Goal: Task Accomplishment & Management: Use online tool/utility

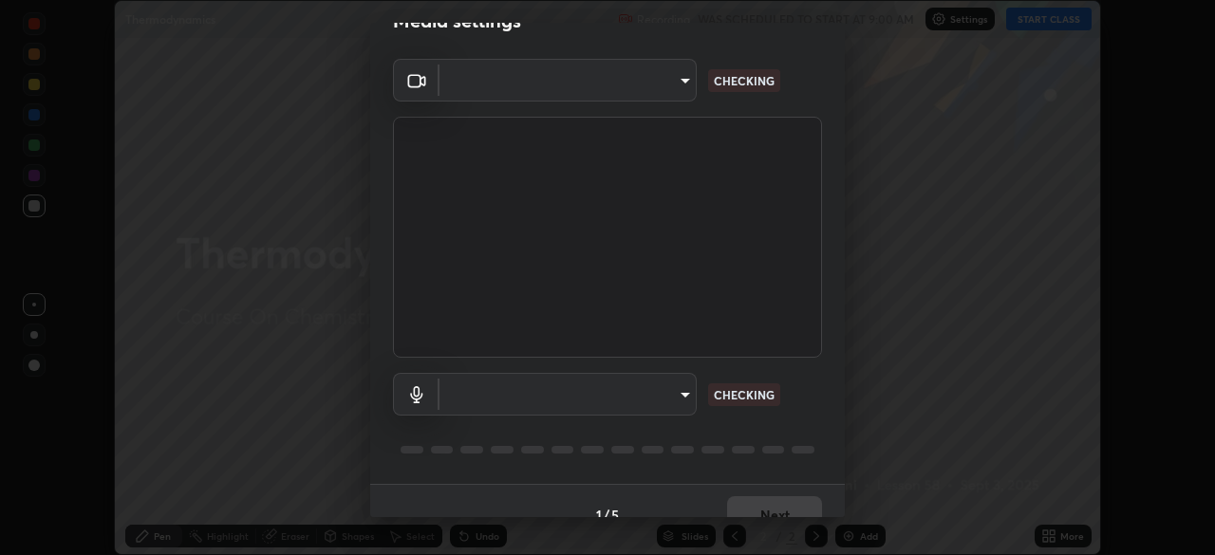
scroll to position [67, 0]
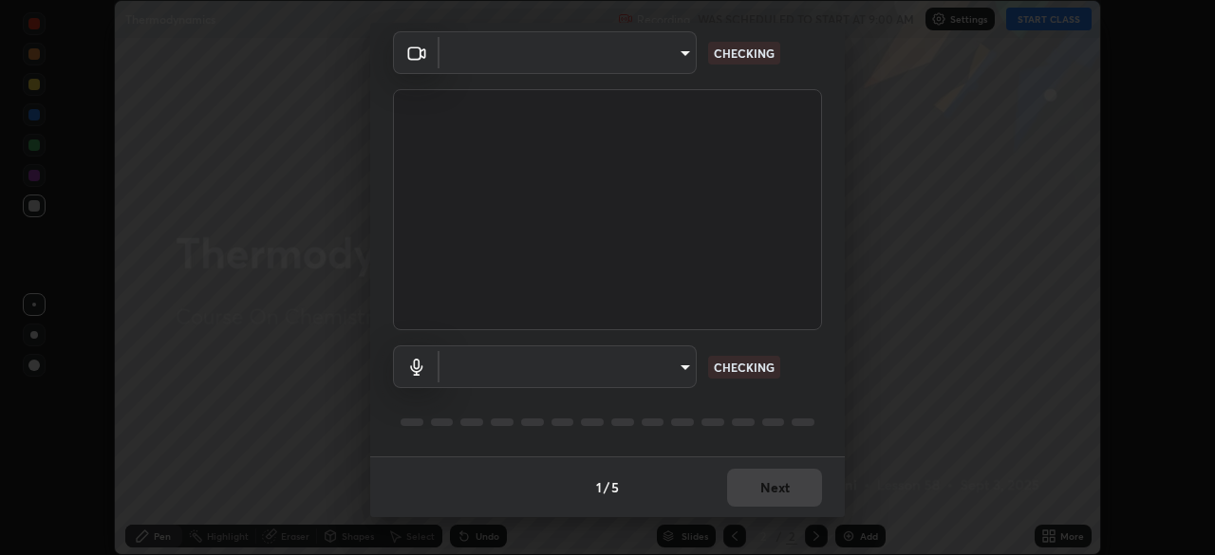
type input "default"
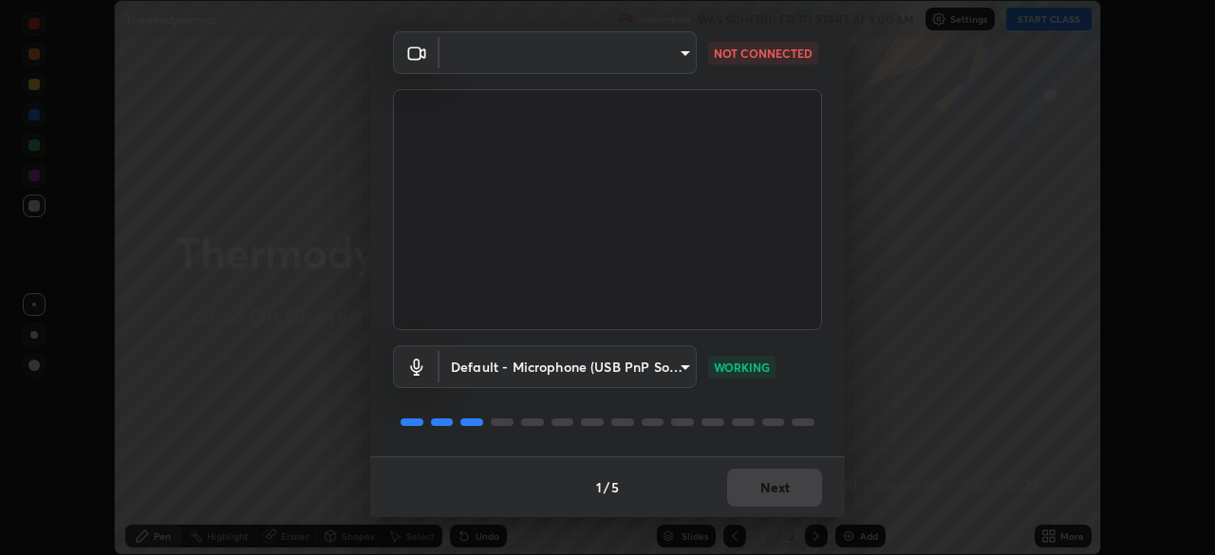
click at [689, 53] on body "Erase all Thermodynamics Recording WAS SCHEDULED TO START AT 9:00 AM Settings S…" at bounding box center [607, 277] width 1215 height 555
click at [688, 53] on div at bounding box center [607, 277] width 1215 height 555
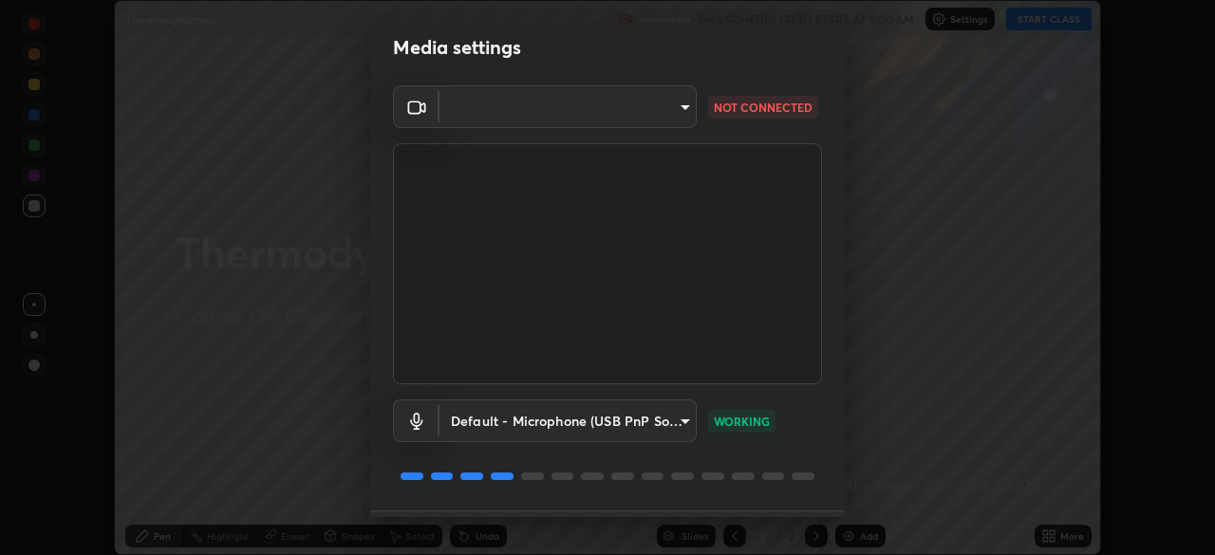
scroll to position [13, 0]
click at [689, 105] on body "Erase all Thermodynamics Recording WAS SCHEDULED TO START AT 9:00 AM Settings S…" at bounding box center [607, 277] width 1215 height 555
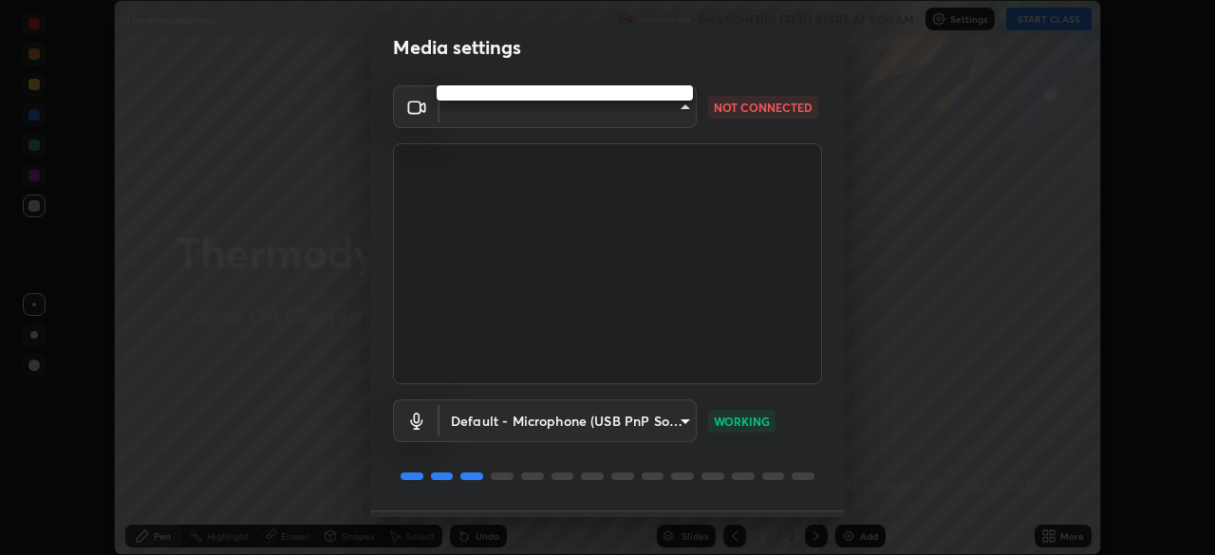
click at [687, 109] on div at bounding box center [607, 277] width 1215 height 555
click at [680, 107] on body "Erase all Thermodynamics Recording WAS SCHEDULED TO START AT 9:00 AM Settings S…" at bounding box center [607, 277] width 1215 height 555
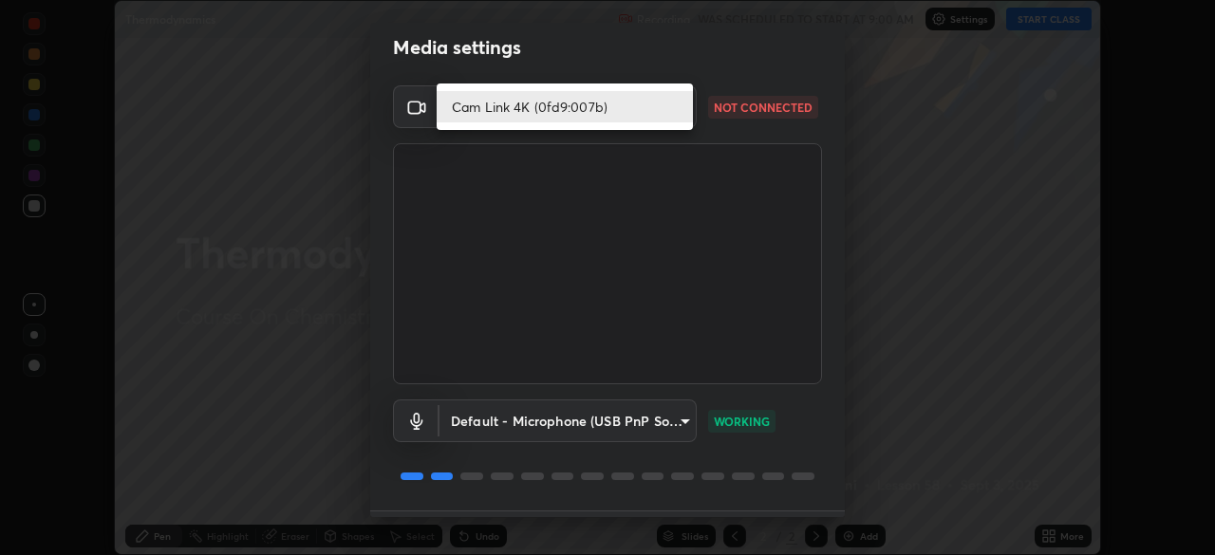
click at [740, 137] on div at bounding box center [607, 277] width 1215 height 555
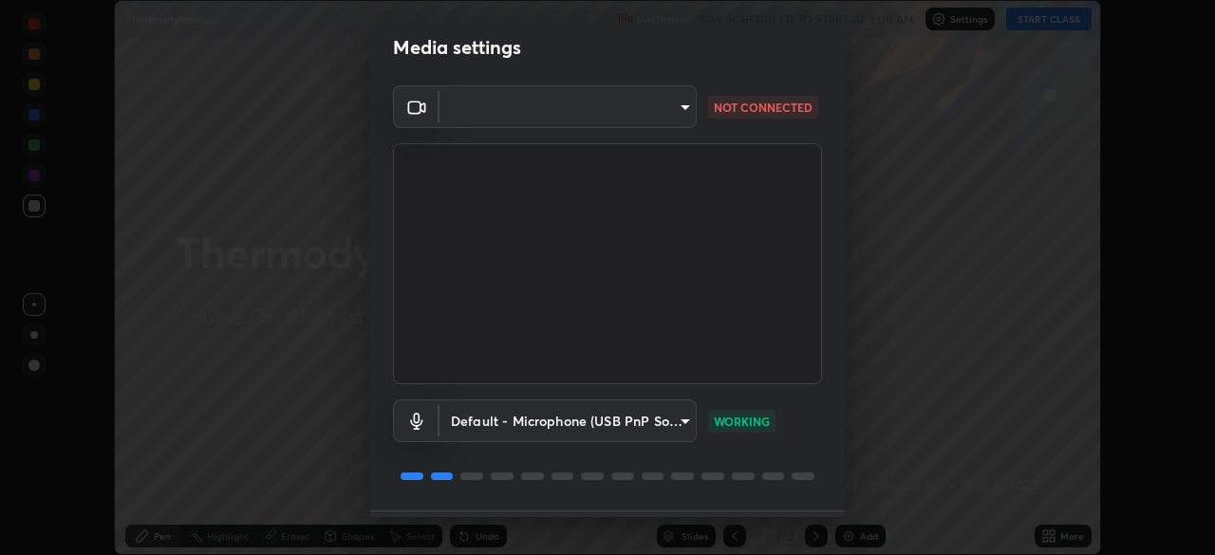
click at [685, 108] on body "Erase all Thermodynamics Recording WAS SCHEDULED TO START AT 9:00 AM Settings S…" at bounding box center [607, 277] width 1215 height 555
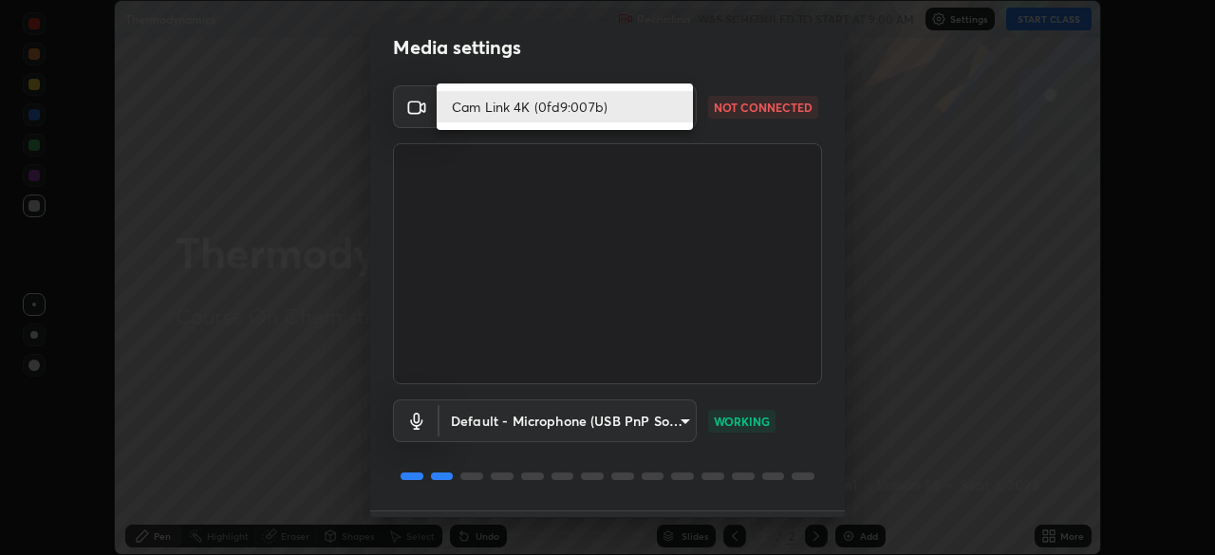
click at [739, 133] on div at bounding box center [607, 277] width 1215 height 555
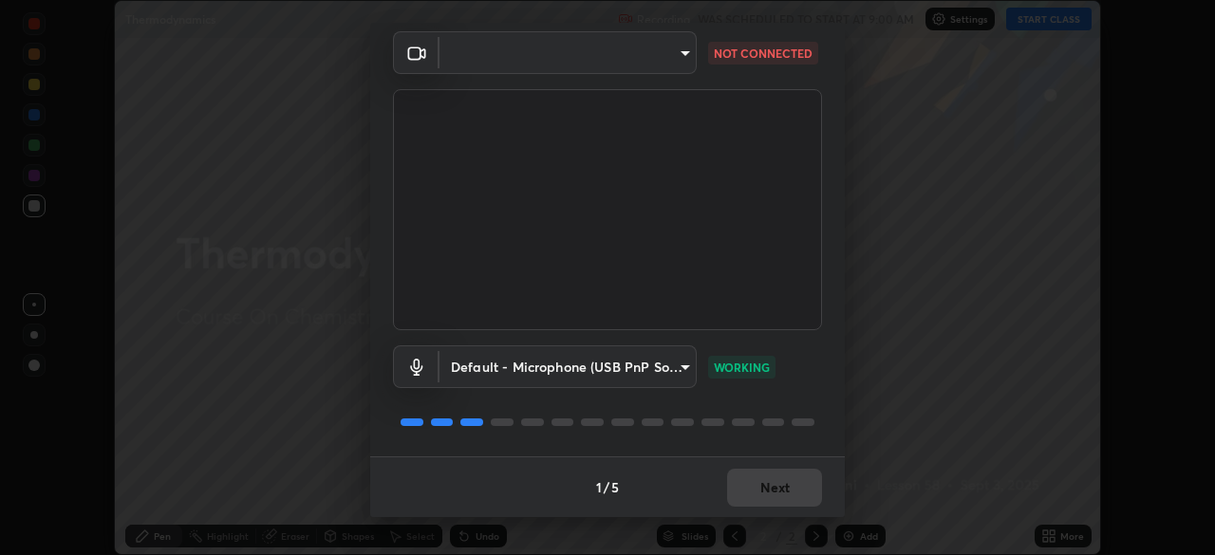
scroll to position [0, 0]
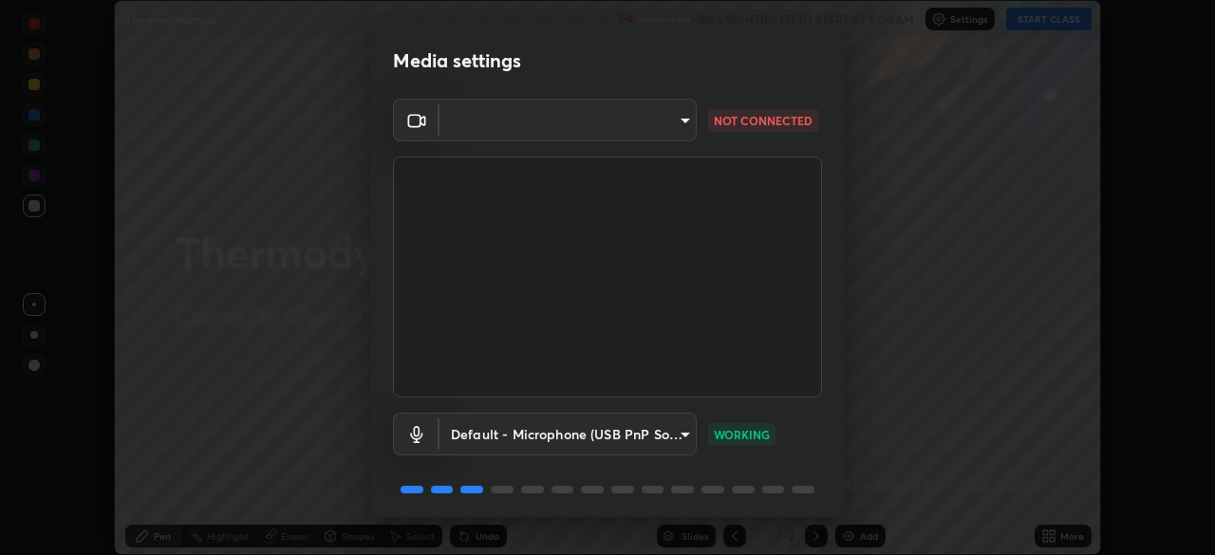
click at [679, 124] on body "Erase all Thermodynamics Recording WAS SCHEDULED TO START AT 9:00 AM Settings S…" at bounding box center [607, 277] width 1215 height 555
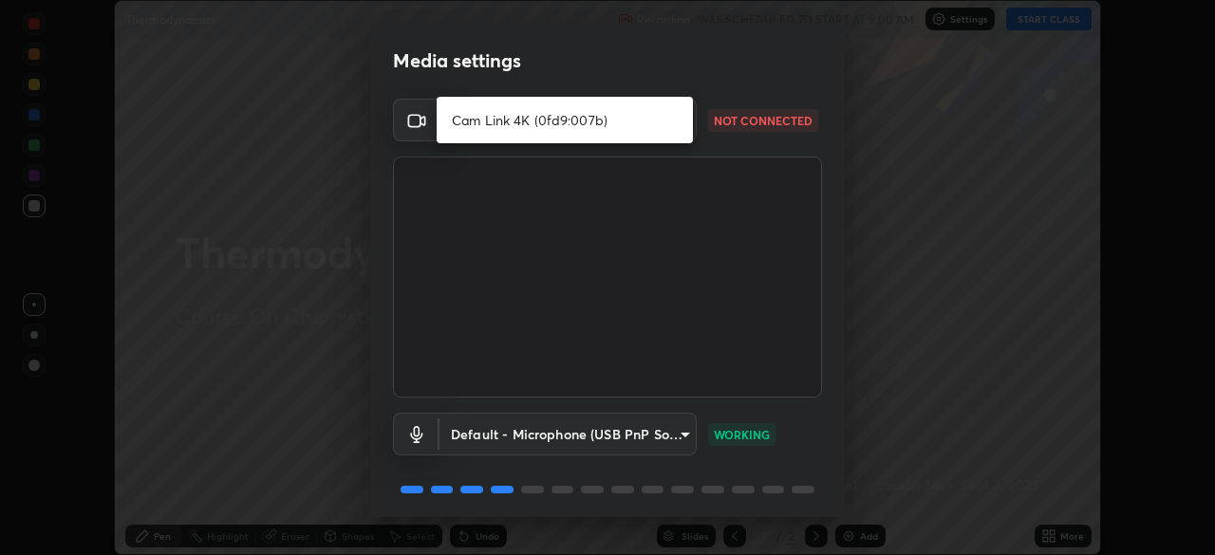
click at [624, 121] on li "Cam Link 4K (0fd9:007b)" at bounding box center [565, 119] width 256 height 31
type input "d5d1096bb91751ddbc4e14a102c0e37309a205399cb77019be1f1076424a97fc"
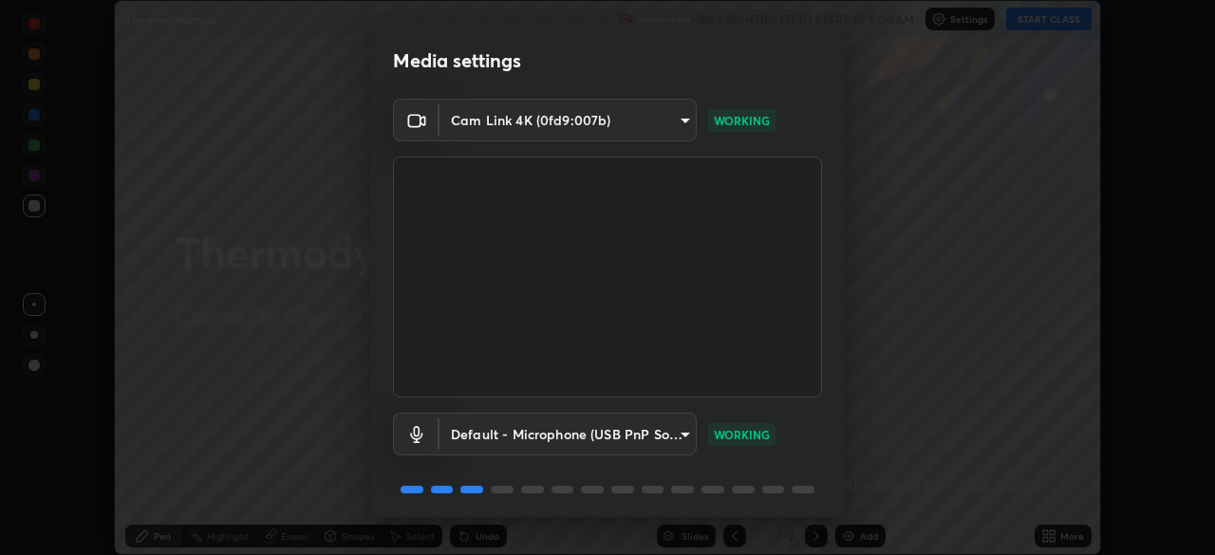
scroll to position [67, 0]
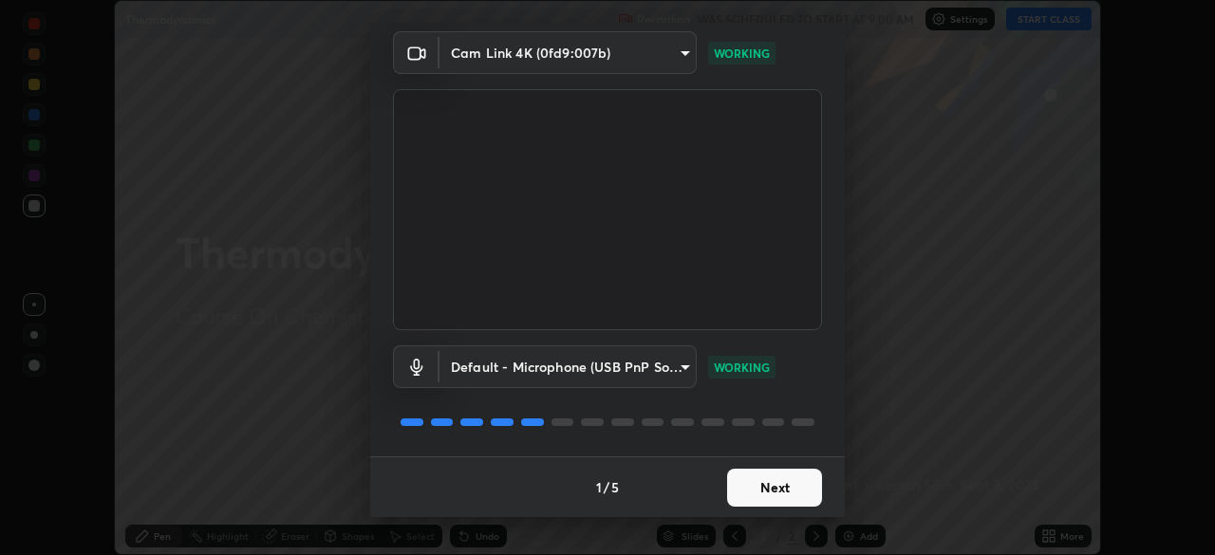
click at [763, 496] on button "Next" at bounding box center [774, 488] width 95 height 38
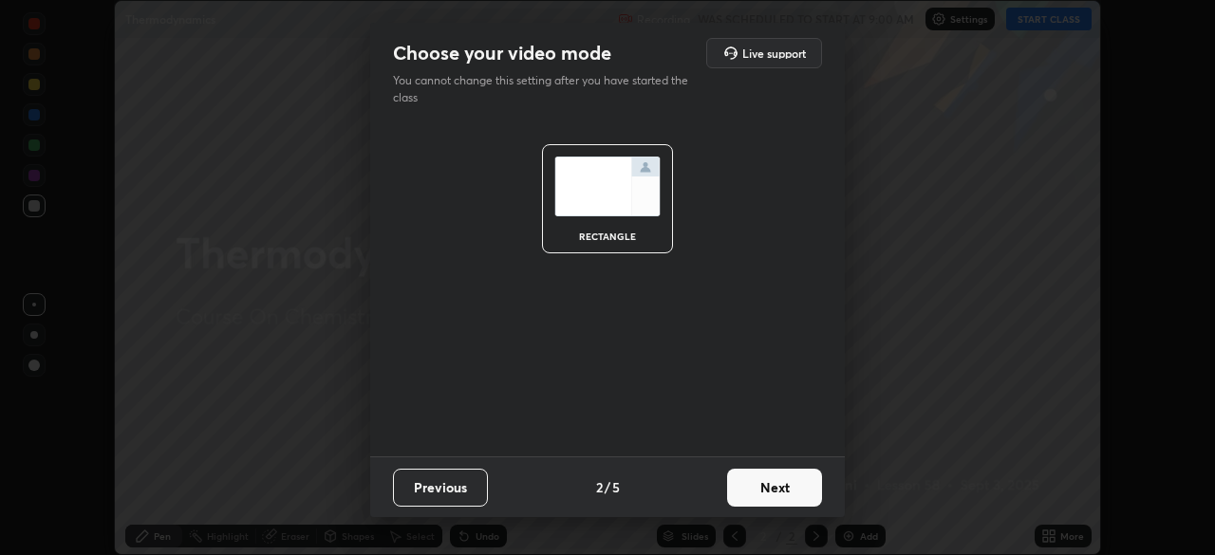
scroll to position [0, 0]
click at [765, 498] on button "Next" at bounding box center [774, 488] width 95 height 38
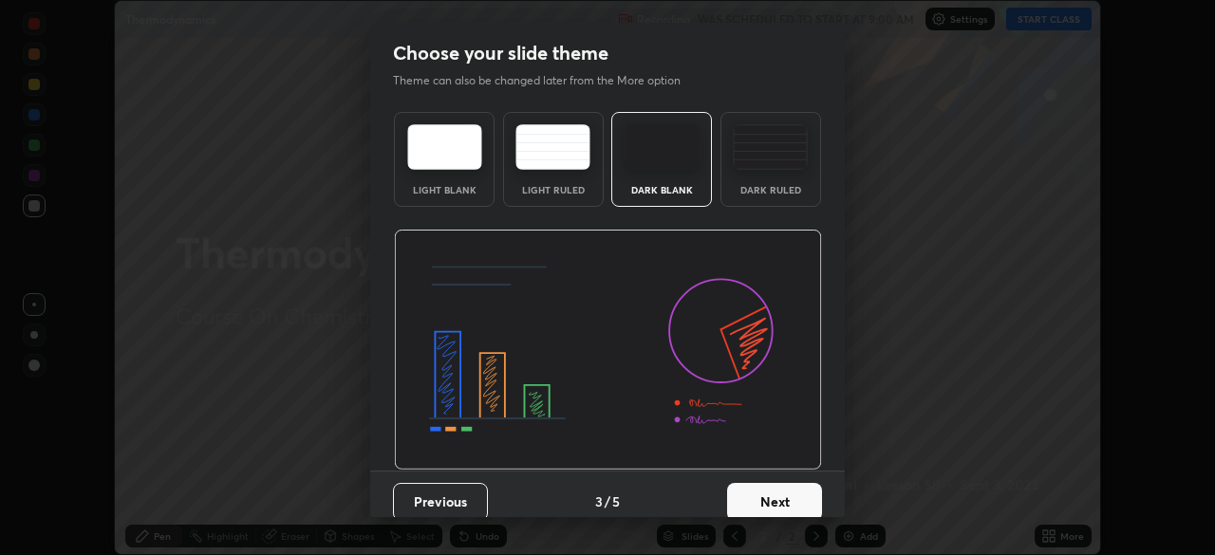
click at [769, 494] on button "Next" at bounding box center [774, 502] width 95 height 38
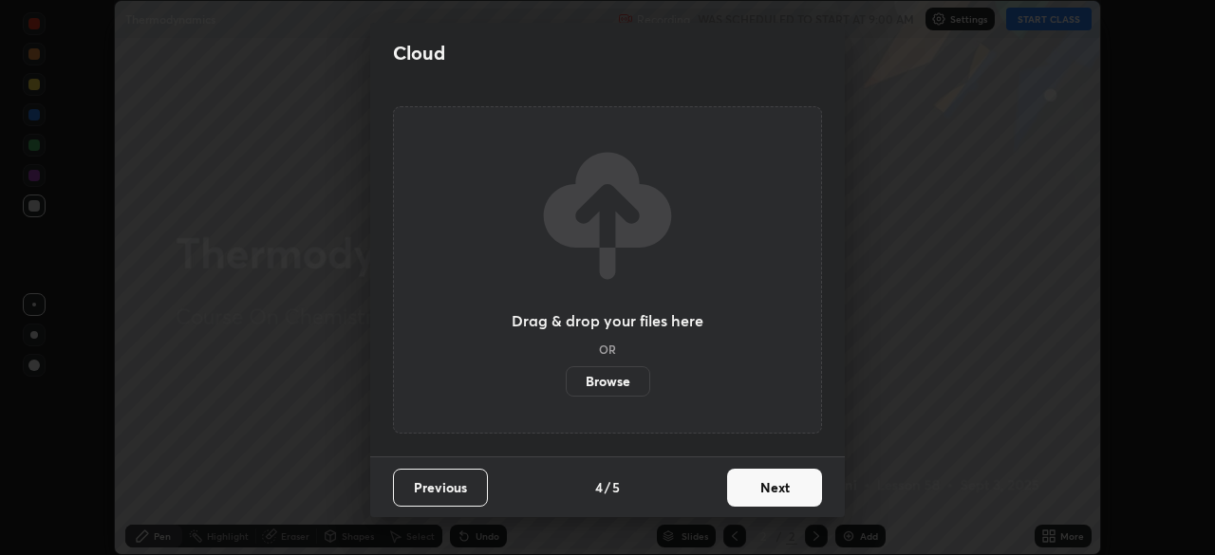
click at [771, 495] on button "Next" at bounding box center [774, 488] width 95 height 38
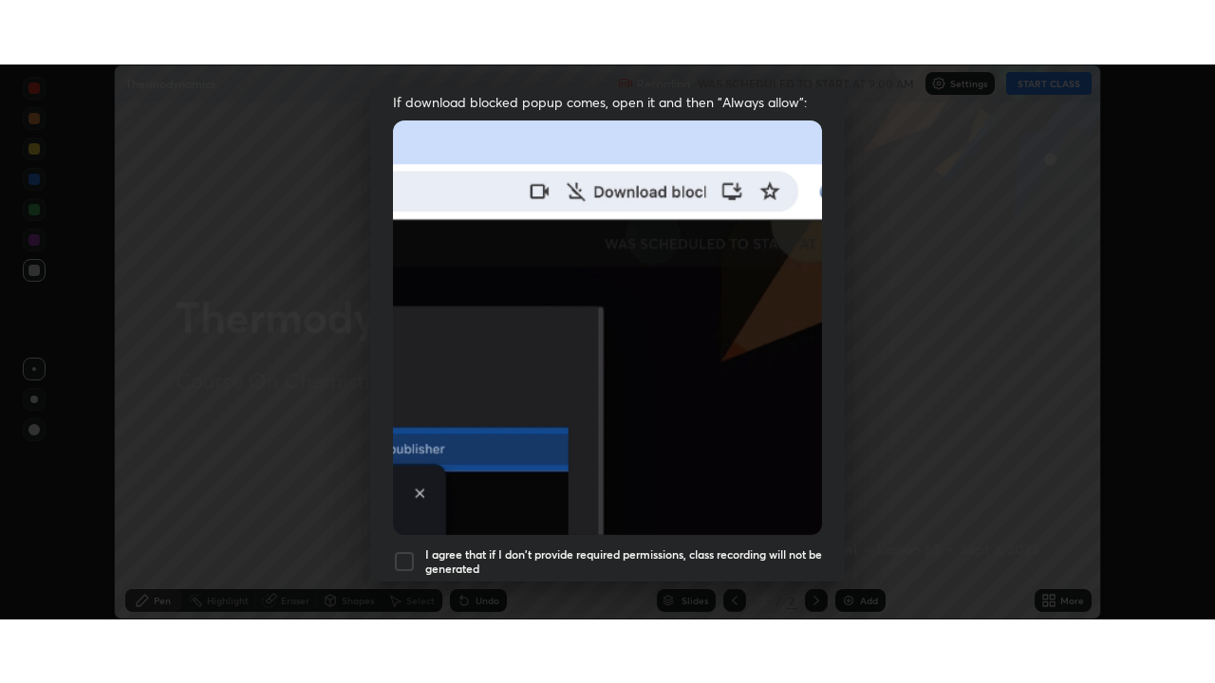
scroll to position [455, 0]
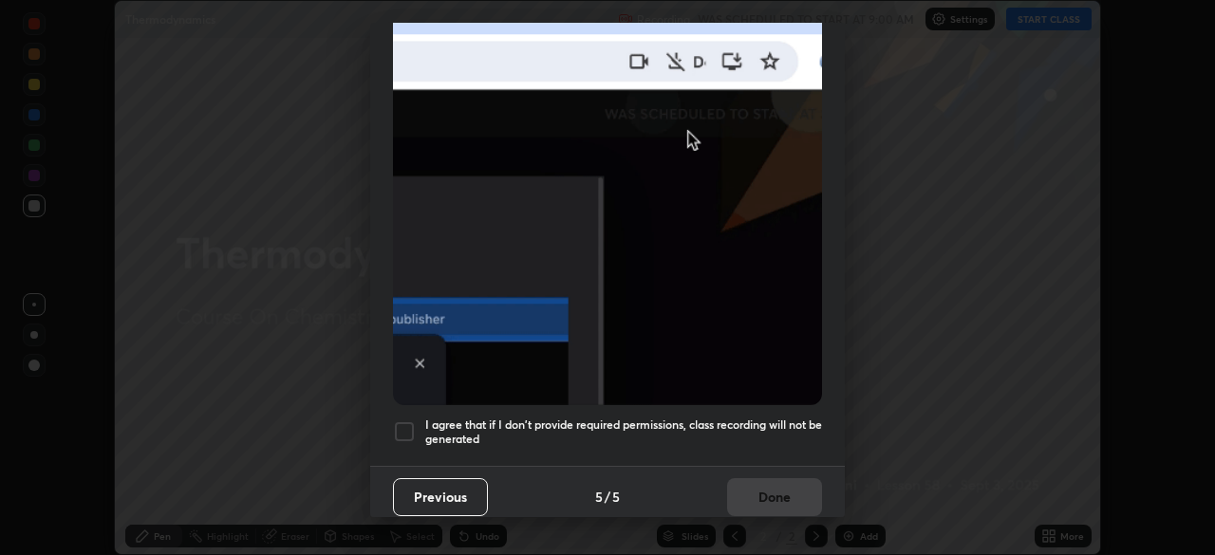
click at [428, 418] on h5 "I agree that if I don't provide required permissions, class recording will not …" at bounding box center [623, 432] width 397 height 29
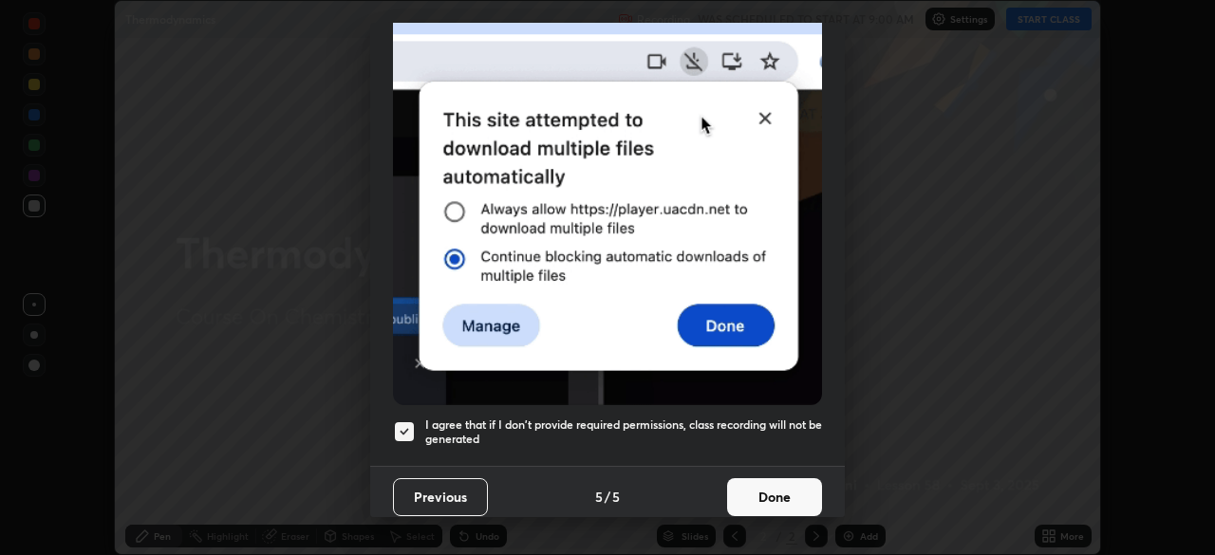
click at [775, 483] on button "Done" at bounding box center [774, 497] width 95 height 38
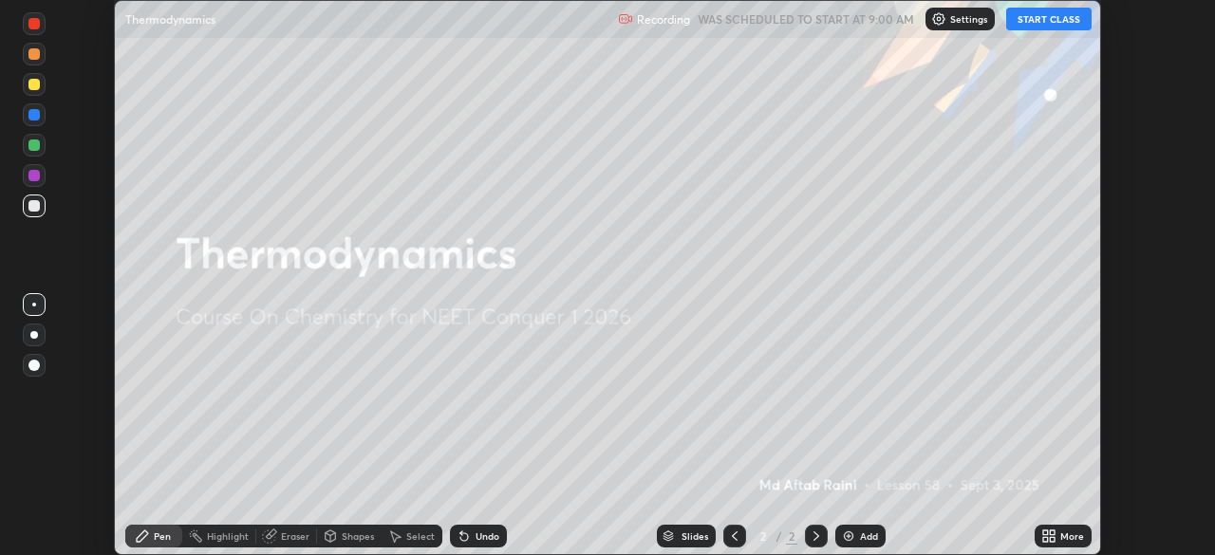
click at [1067, 533] on div "More" at bounding box center [1072, 535] width 24 height 9
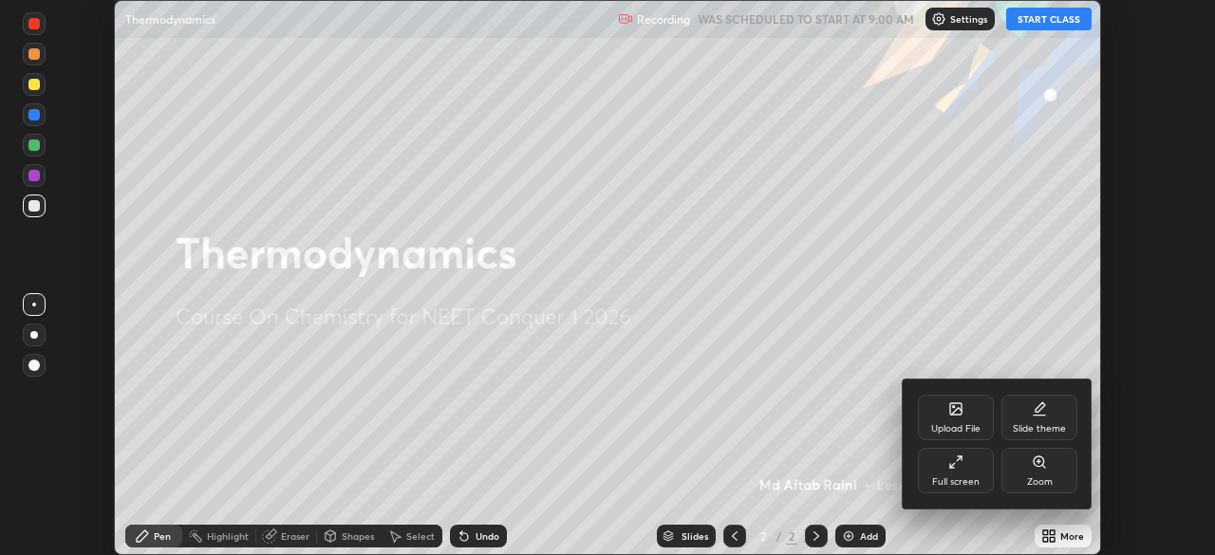
click at [975, 475] on div "Full screen" at bounding box center [956, 471] width 76 height 46
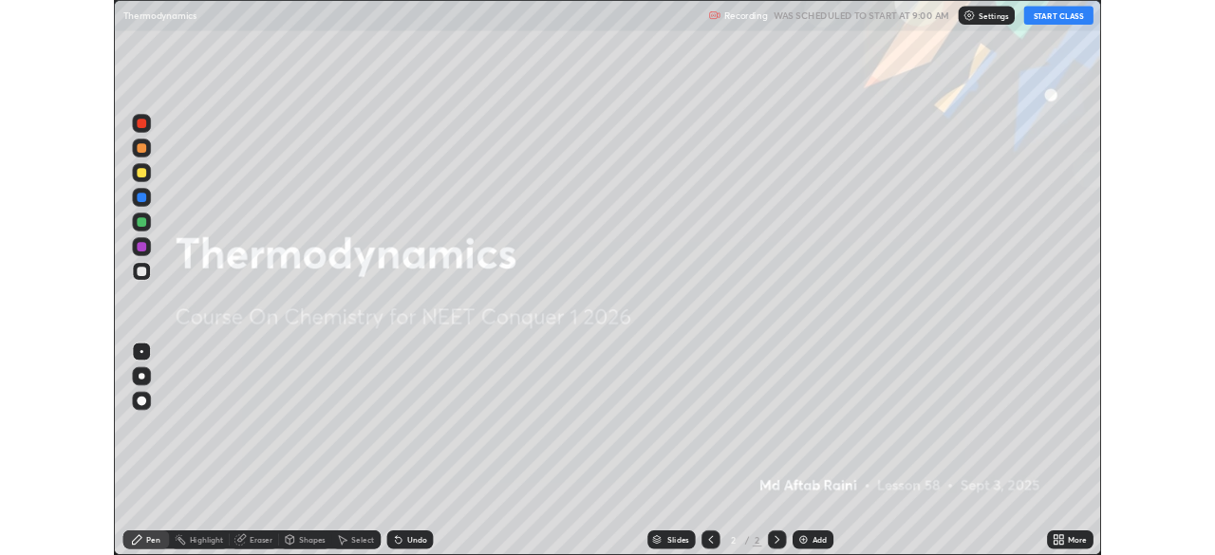
scroll to position [683, 1215]
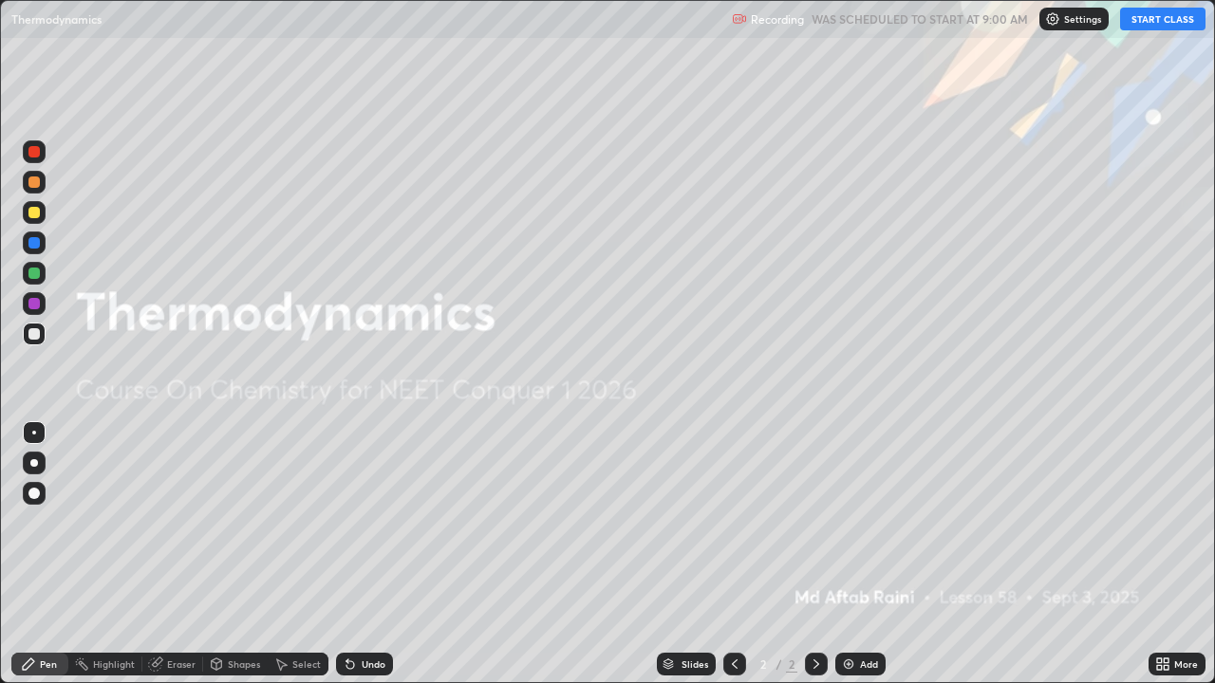
click at [1168, 22] on button "START CLASS" at bounding box center [1162, 19] width 85 height 23
click at [857, 554] on div "Add" at bounding box center [860, 664] width 50 height 23
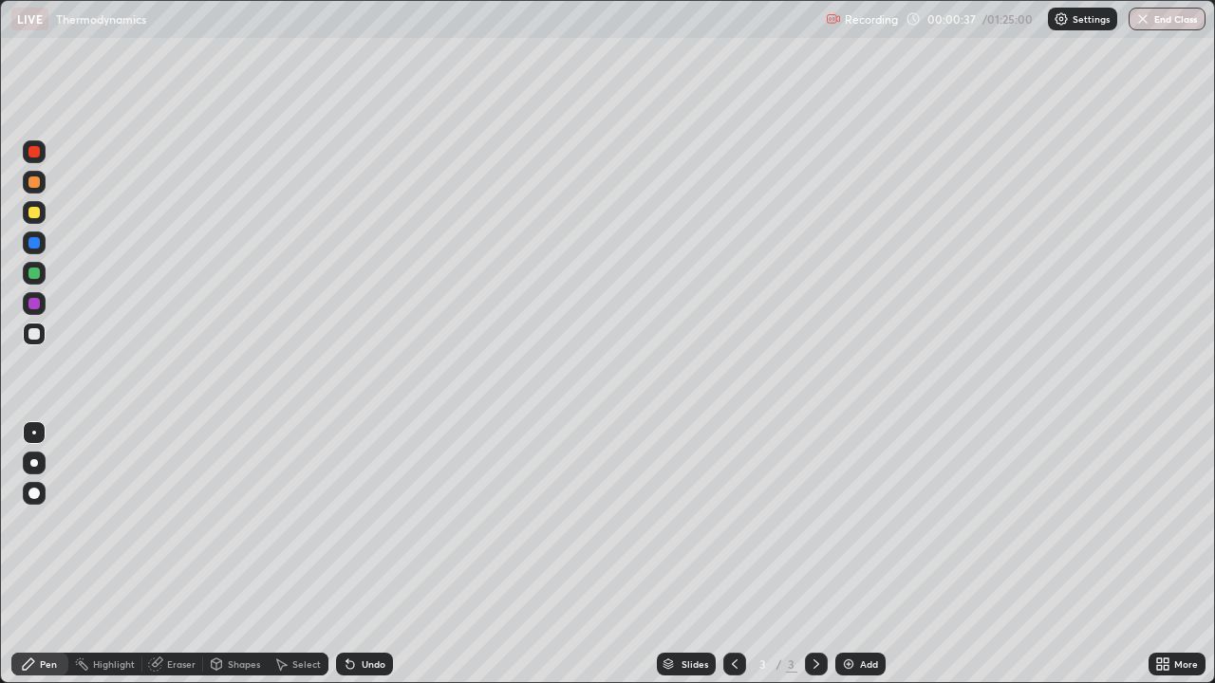
click at [370, 554] on div "Undo" at bounding box center [374, 664] width 24 height 9
click at [369, 554] on div "Undo" at bounding box center [374, 664] width 24 height 9
click at [368, 554] on div "Undo" at bounding box center [374, 664] width 24 height 9
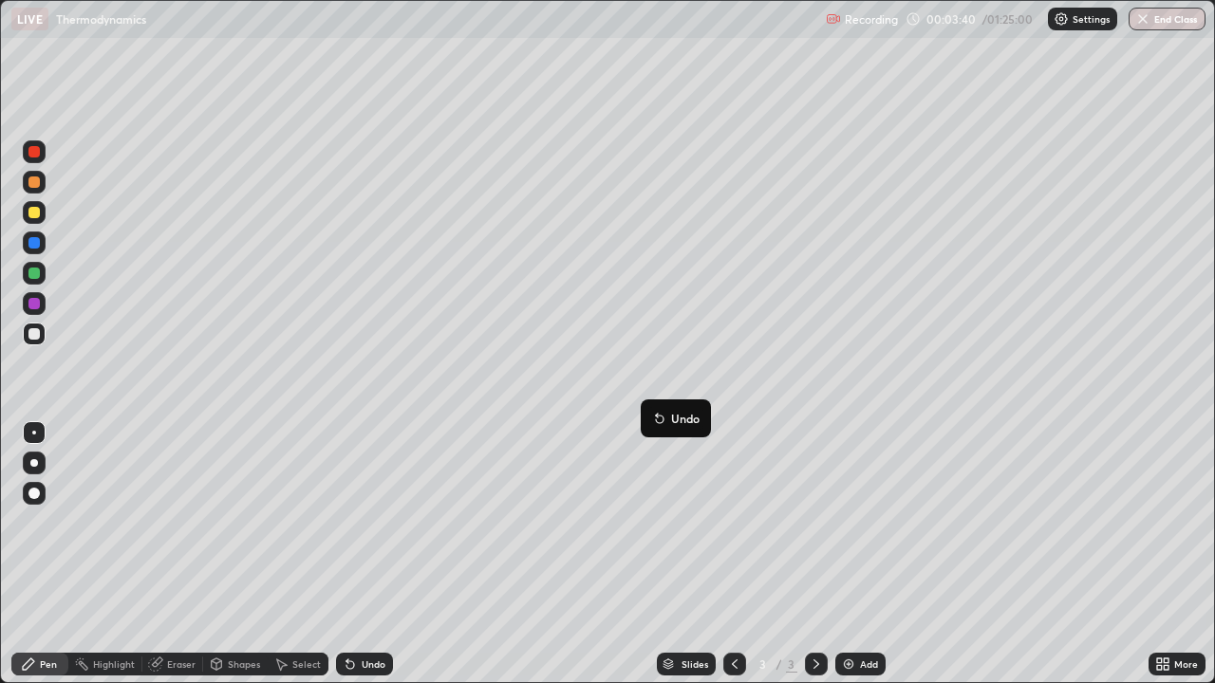
click at [650, 410] on button "Undo" at bounding box center [675, 418] width 55 height 23
click at [362, 554] on div "Undo" at bounding box center [374, 664] width 24 height 9
click at [842, 554] on img at bounding box center [848, 664] width 15 height 15
click at [733, 554] on icon at bounding box center [734, 664] width 15 height 15
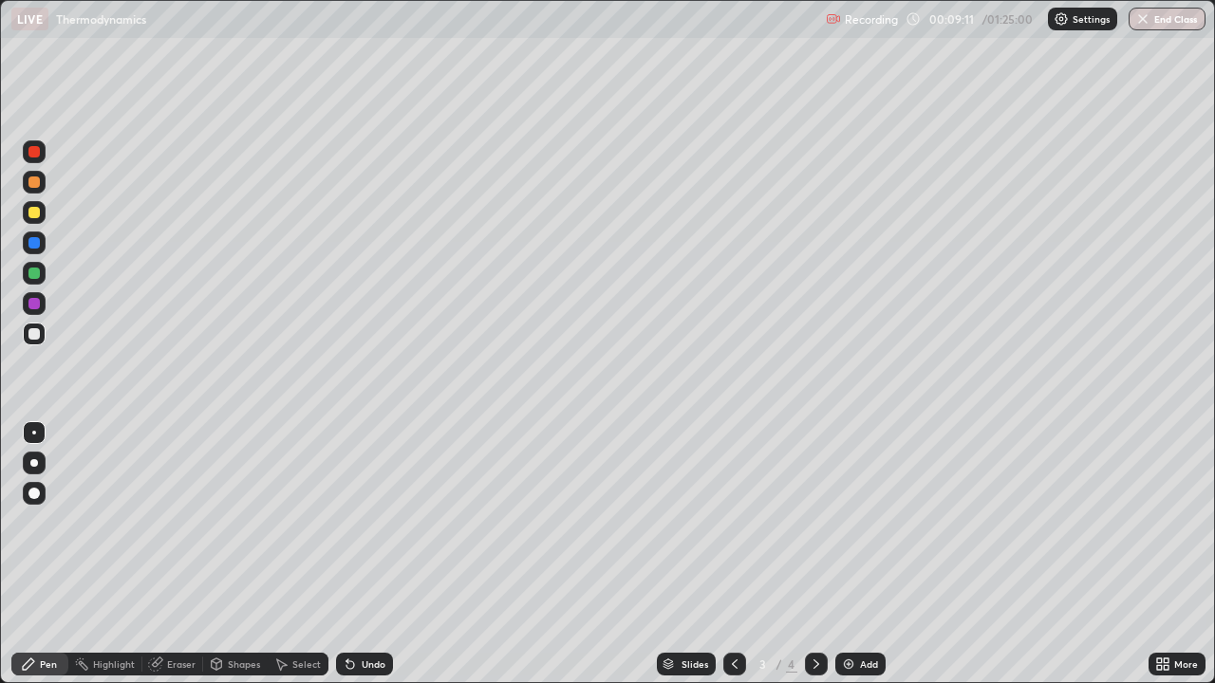
click at [810, 554] on icon at bounding box center [816, 664] width 15 height 15
click at [729, 554] on icon at bounding box center [734, 664] width 15 height 15
click at [814, 554] on icon at bounding box center [816, 664] width 15 height 15
click at [366, 554] on div "Undo" at bounding box center [374, 664] width 24 height 9
click at [744, 554] on div at bounding box center [734, 664] width 23 height 23
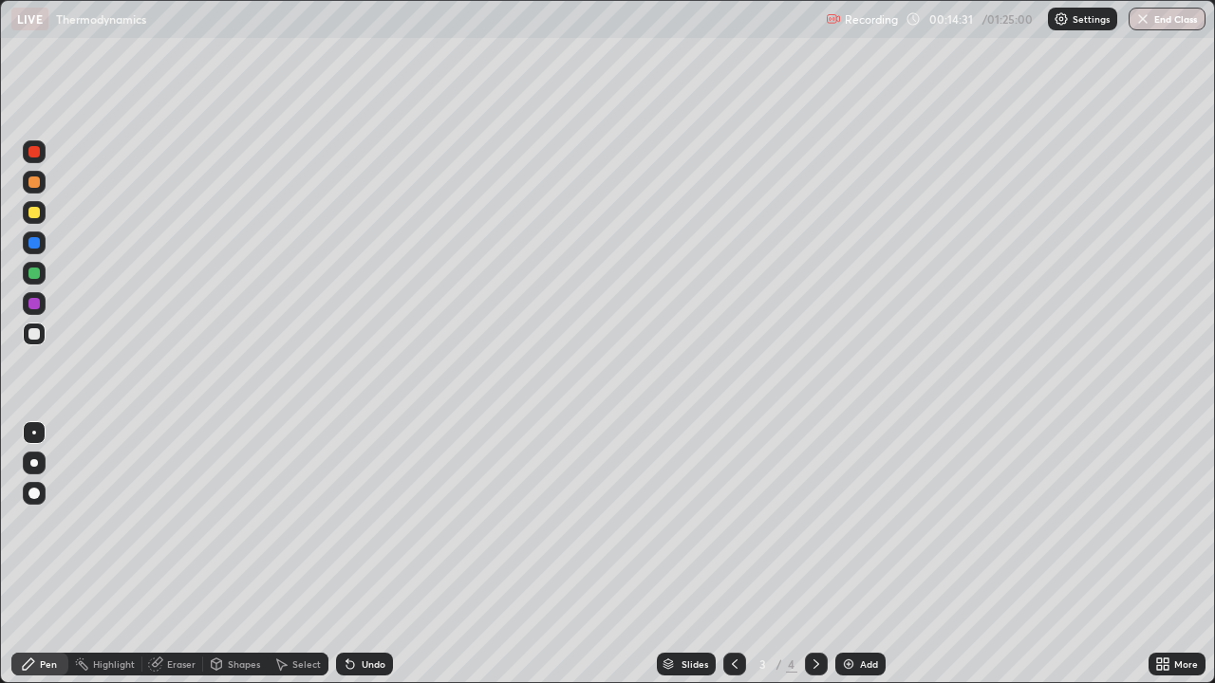
click at [814, 554] on icon at bounding box center [816, 664] width 15 height 15
click at [847, 554] on img at bounding box center [848, 664] width 15 height 15
click at [366, 554] on div "Undo" at bounding box center [374, 664] width 24 height 9
click at [731, 554] on icon at bounding box center [734, 664] width 15 height 15
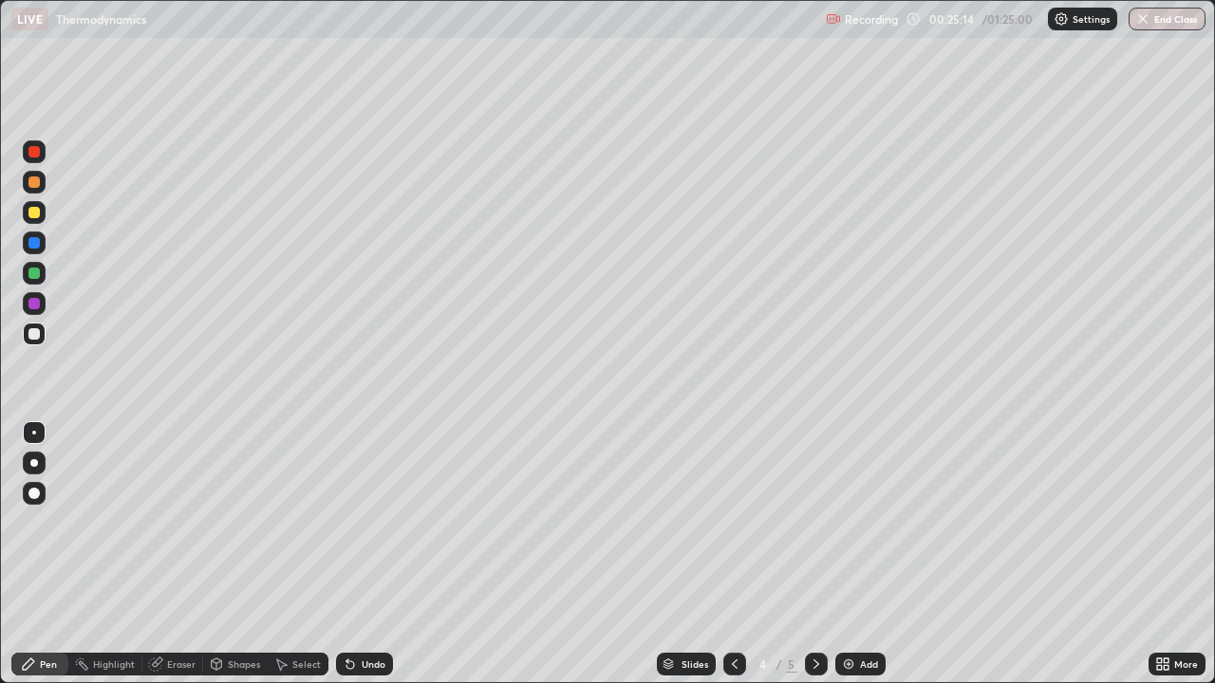
click at [724, 554] on div at bounding box center [734, 664] width 23 height 23
click at [813, 554] on icon at bounding box center [816, 664] width 15 height 15
click at [814, 554] on icon at bounding box center [816, 664] width 15 height 15
click at [298, 554] on div "Select" at bounding box center [306, 664] width 28 height 9
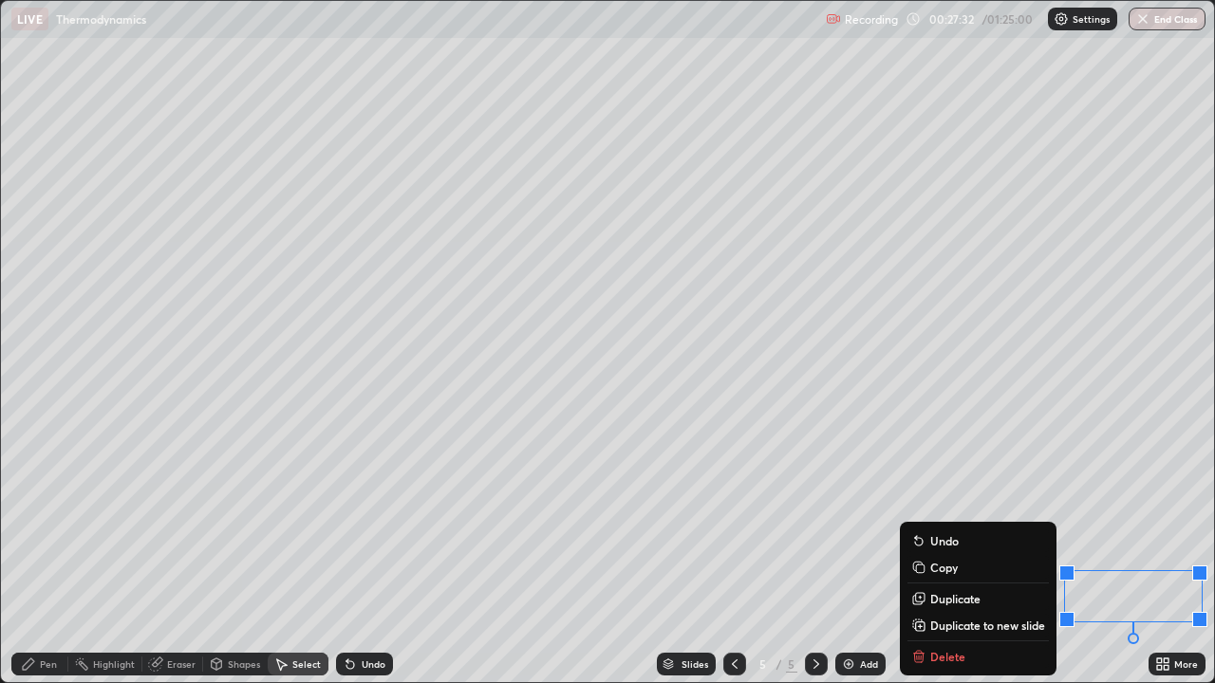
click at [170, 554] on div "Eraser" at bounding box center [181, 664] width 28 height 9
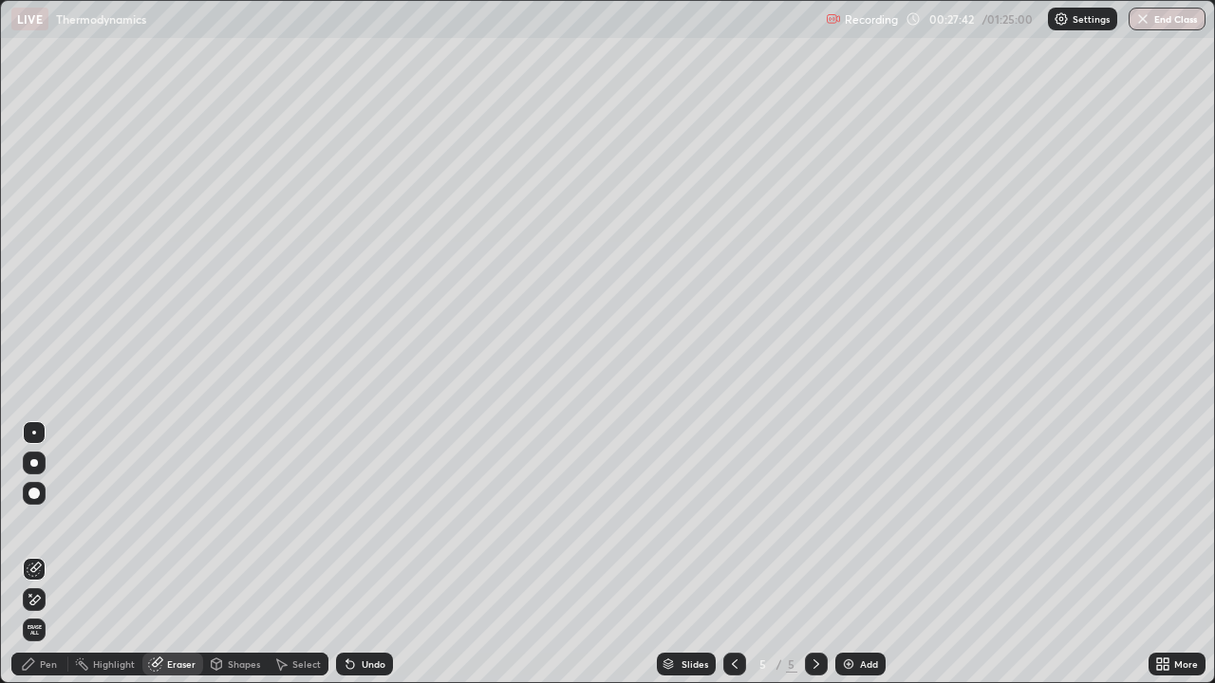
click at [46, 554] on div "Pen" at bounding box center [48, 664] width 17 height 9
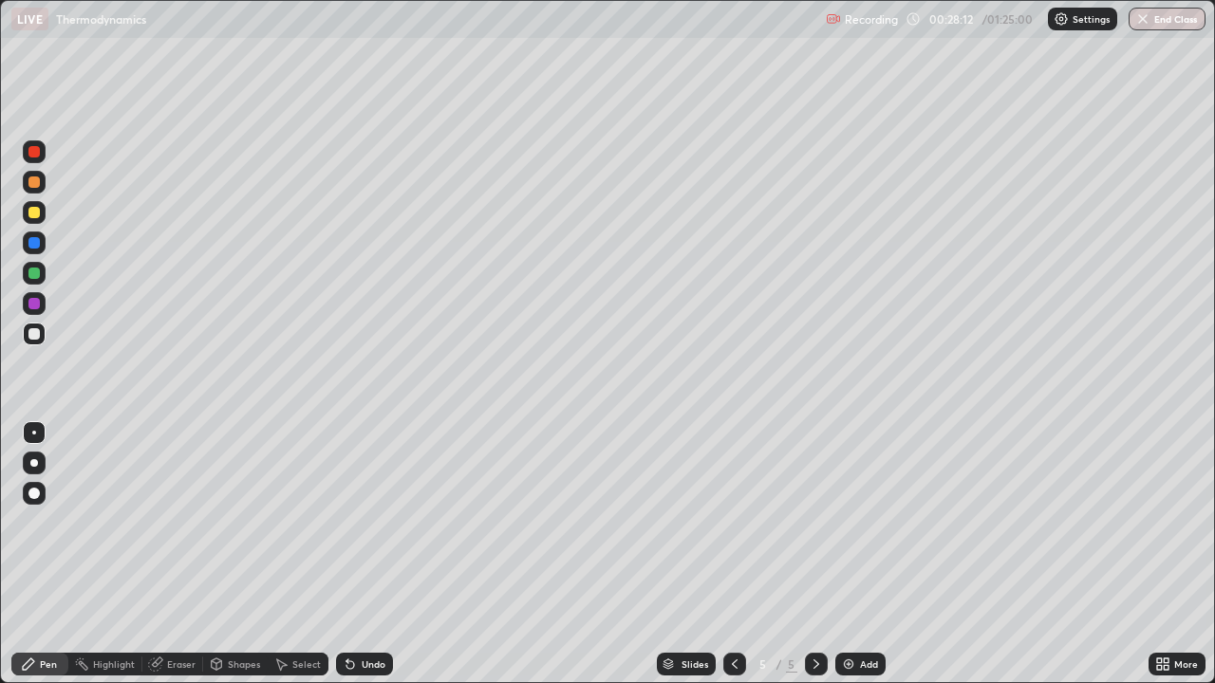
click at [173, 554] on div "Eraser" at bounding box center [181, 664] width 28 height 9
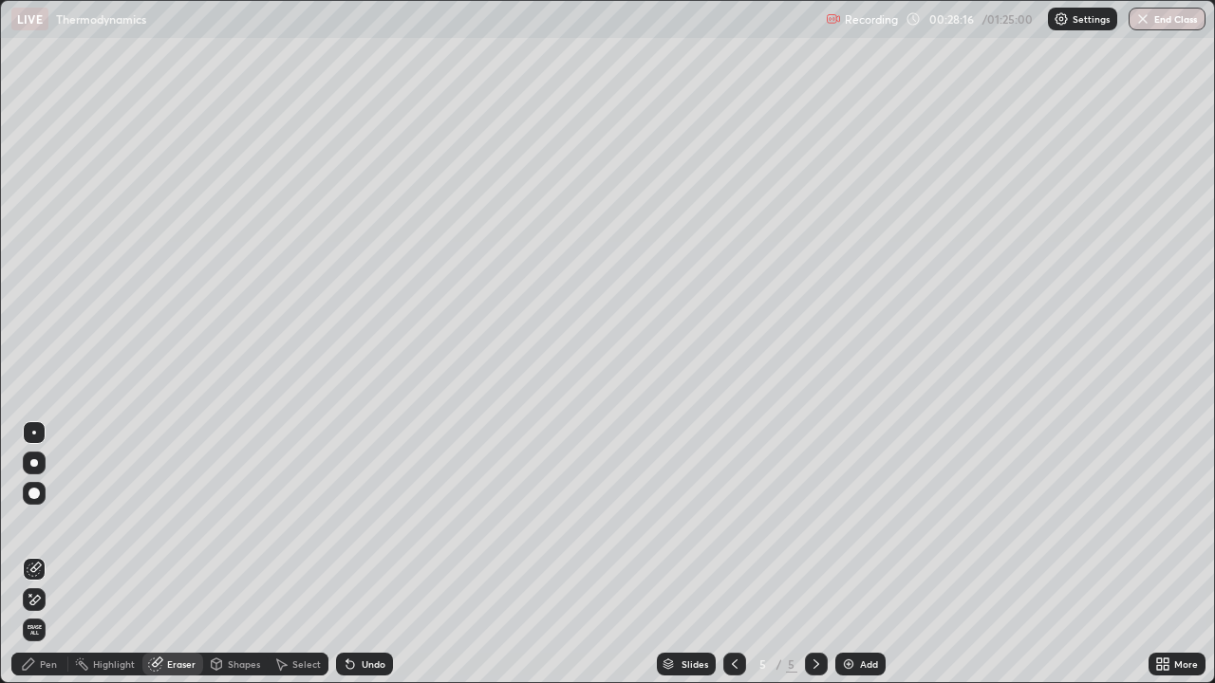
click at [54, 554] on div "Pen" at bounding box center [48, 664] width 17 height 9
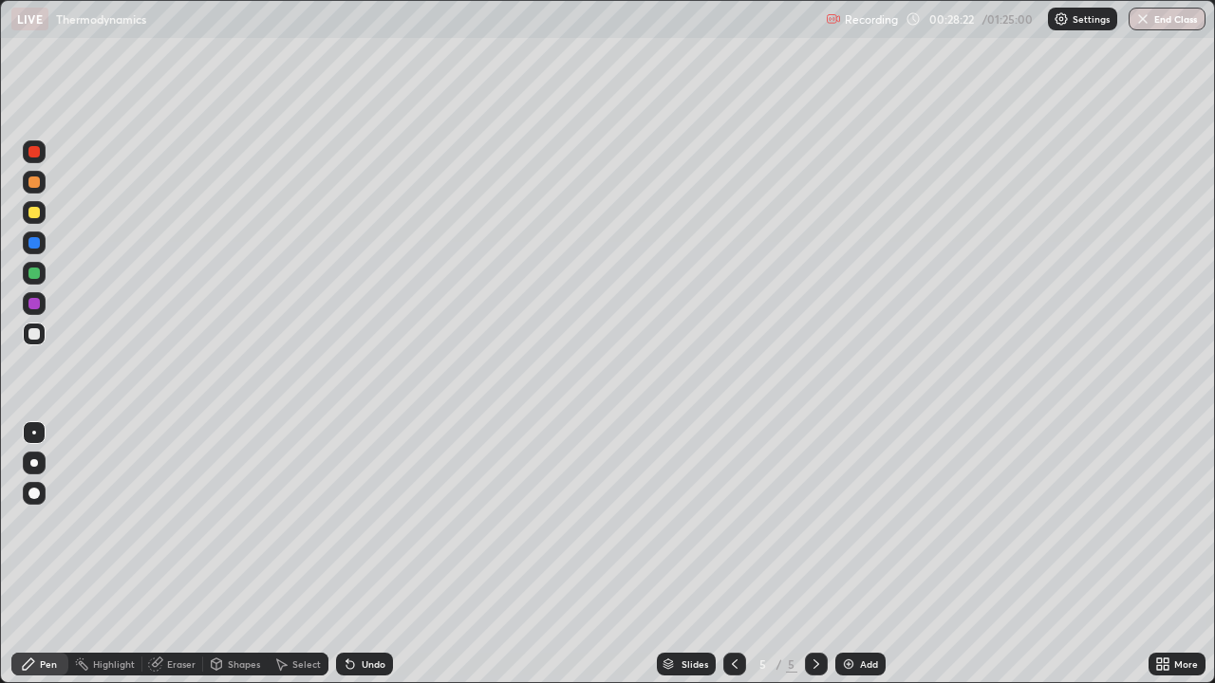
click at [1070, 554] on div "Slides 5 / 5 Add" at bounding box center [770, 664] width 755 height 38
click at [1074, 554] on div "Slides 5 / 5 Add" at bounding box center [770, 664] width 755 height 38
click at [1083, 554] on div "Slides 5 / 5 Add" at bounding box center [770, 664] width 755 height 38
click at [855, 554] on div "Add" at bounding box center [860, 664] width 50 height 23
click at [733, 554] on icon at bounding box center [734, 664] width 15 height 15
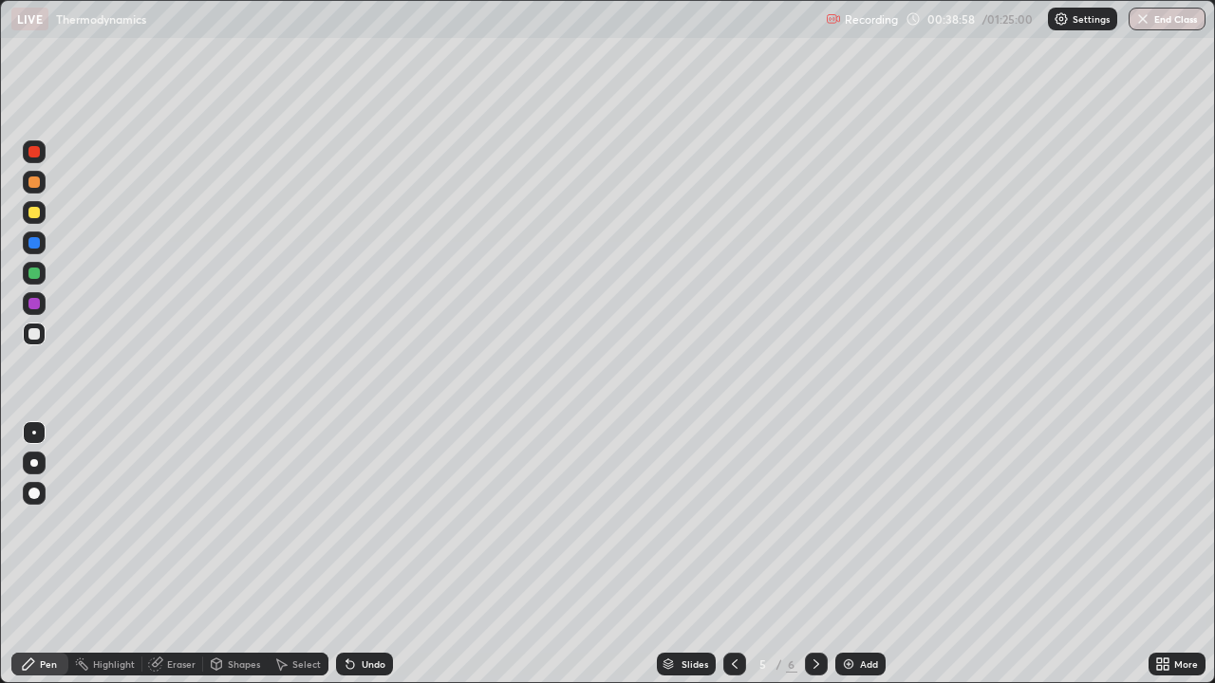
click at [845, 554] on img at bounding box center [848, 664] width 15 height 15
click at [733, 554] on icon at bounding box center [734, 664] width 15 height 15
click at [814, 554] on icon at bounding box center [816, 664] width 15 height 15
click at [812, 554] on icon at bounding box center [816, 664] width 15 height 15
click at [730, 554] on icon at bounding box center [734, 664] width 15 height 15
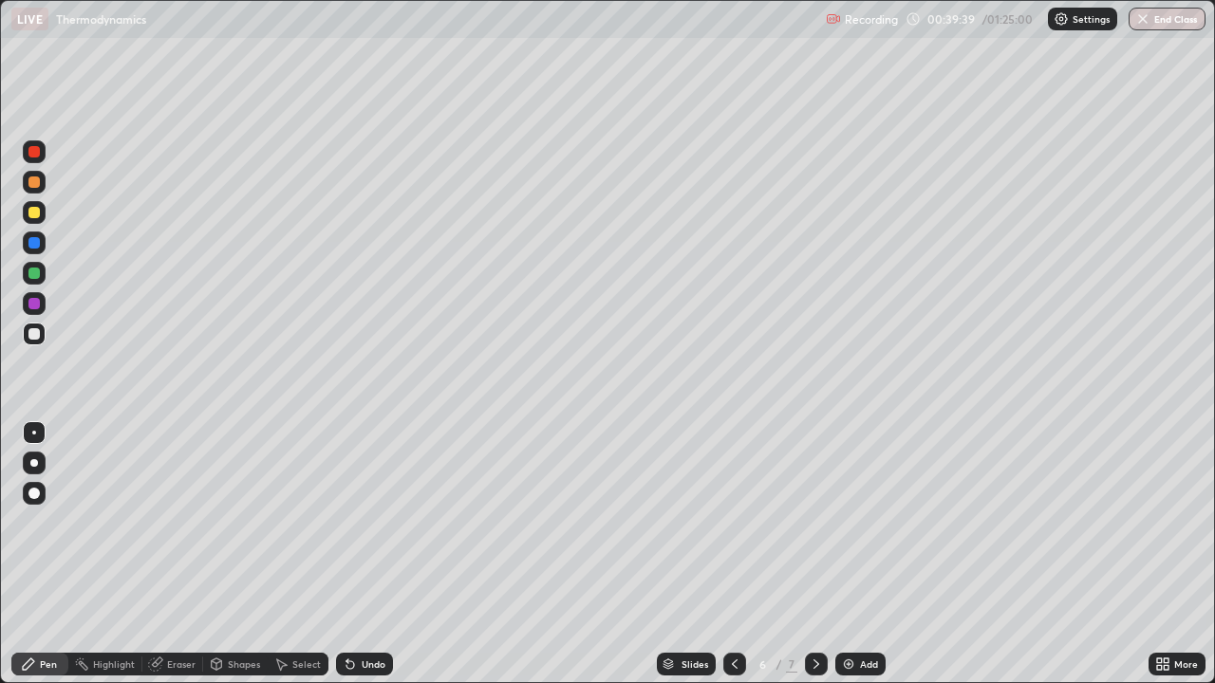
click at [172, 554] on div "Eraser" at bounding box center [181, 664] width 28 height 9
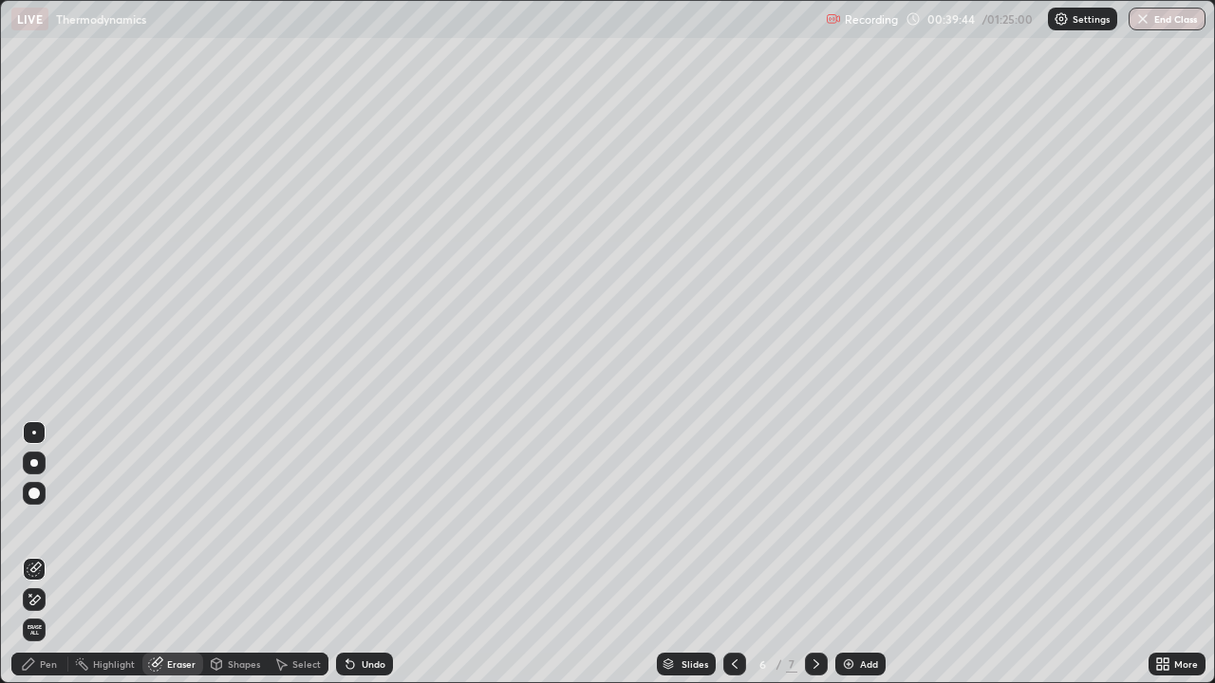
click at [51, 554] on div "Pen" at bounding box center [48, 664] width 17 height 9
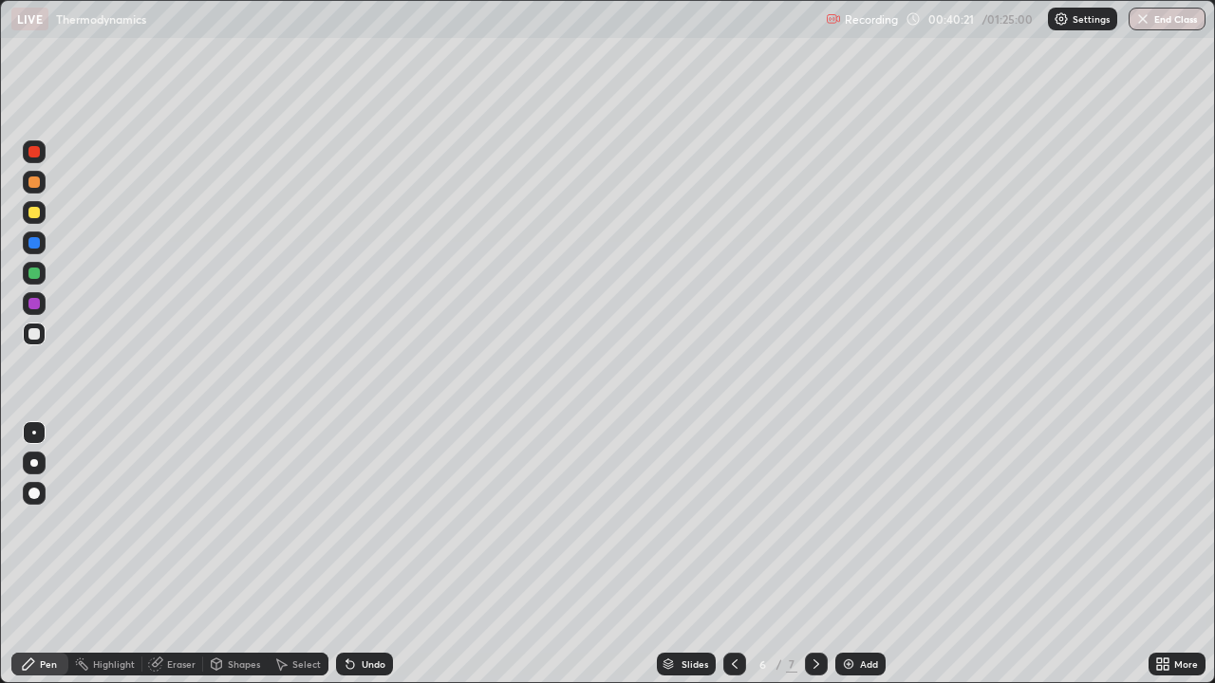
click at [364, 554] on div "Undo" at bounding box center [374, 664] width 24 height 9
click at [733, 554] on icon at bounding box center [735, 664] width 6 height 9
click at [814, 554] on icon at bounding box center [816, 664] width 15 height 15
click at [734, 554] on icon at bounding box center [734, 664] width 15 height 15
click at [814, 554] on icon at bounding box center [816, 664] width 15 height 15
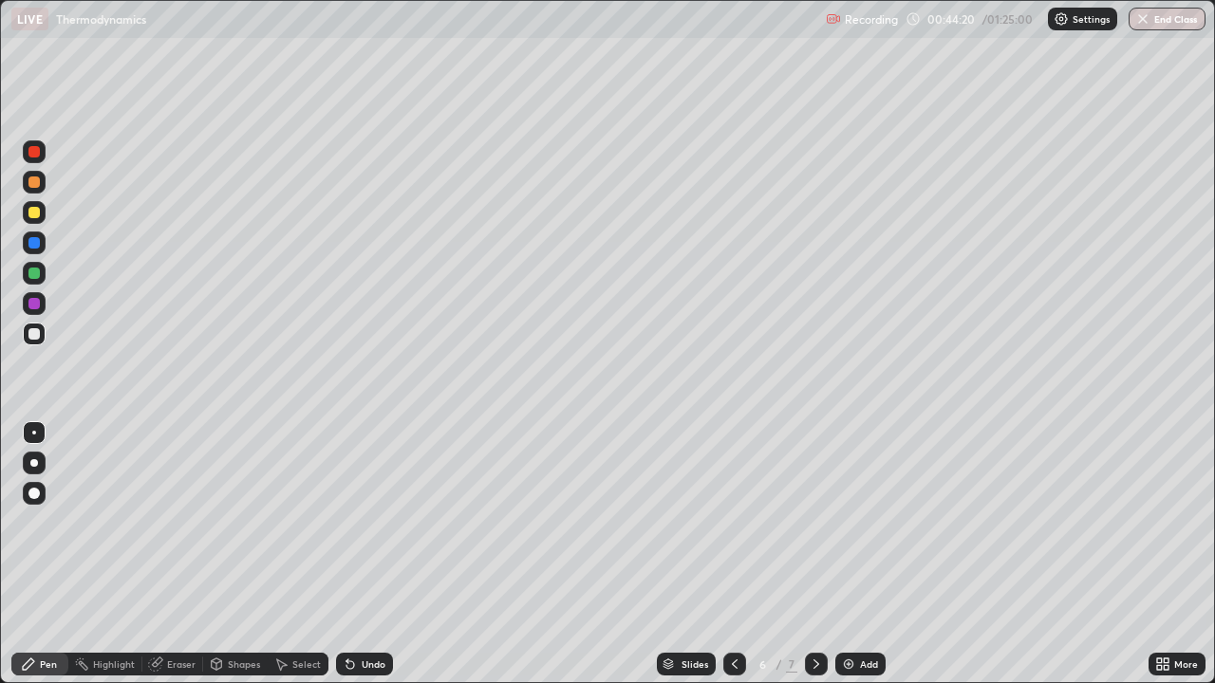
click at [375, 554] on div "Undo" at bounding box center [374, 664] width 24 height 9
click at [170, 554] on div "Eraser" at bounding box center [181, 664] width 28 height 9
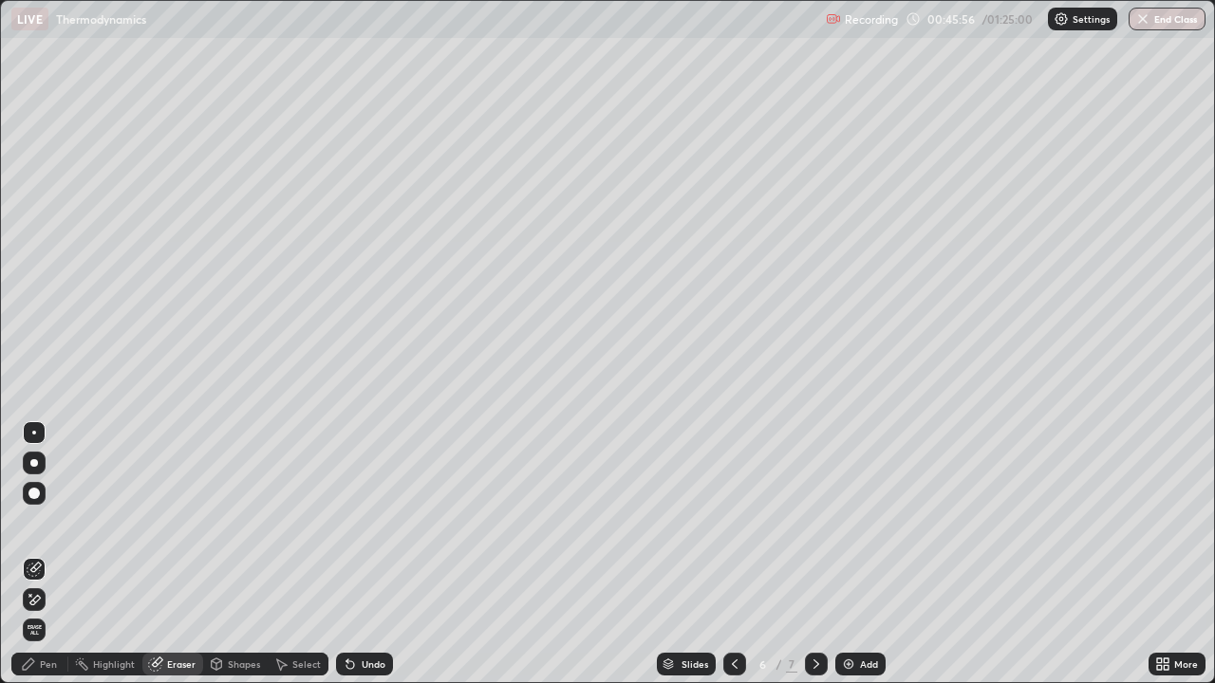
click at [40, 554] on div "Pen" at bounding box center [48, 664] width 17 height 9
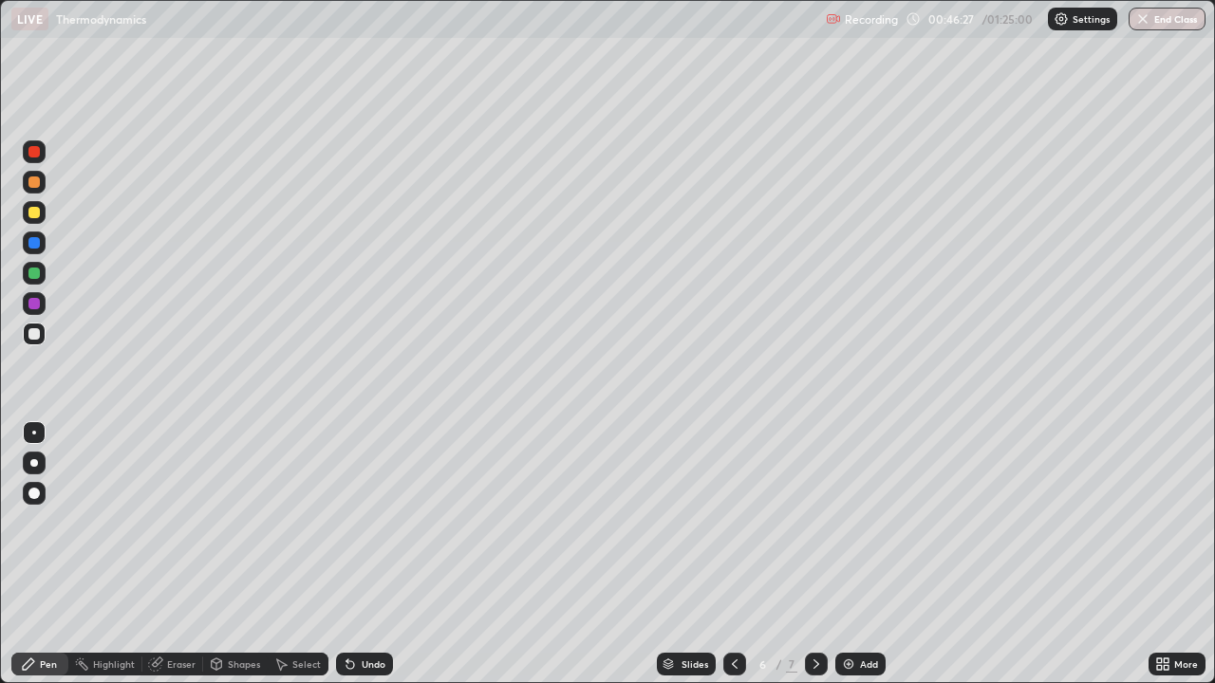
click at [176, 554] on div "Eraser" at bounding box center [181, 664] width 28 height 9
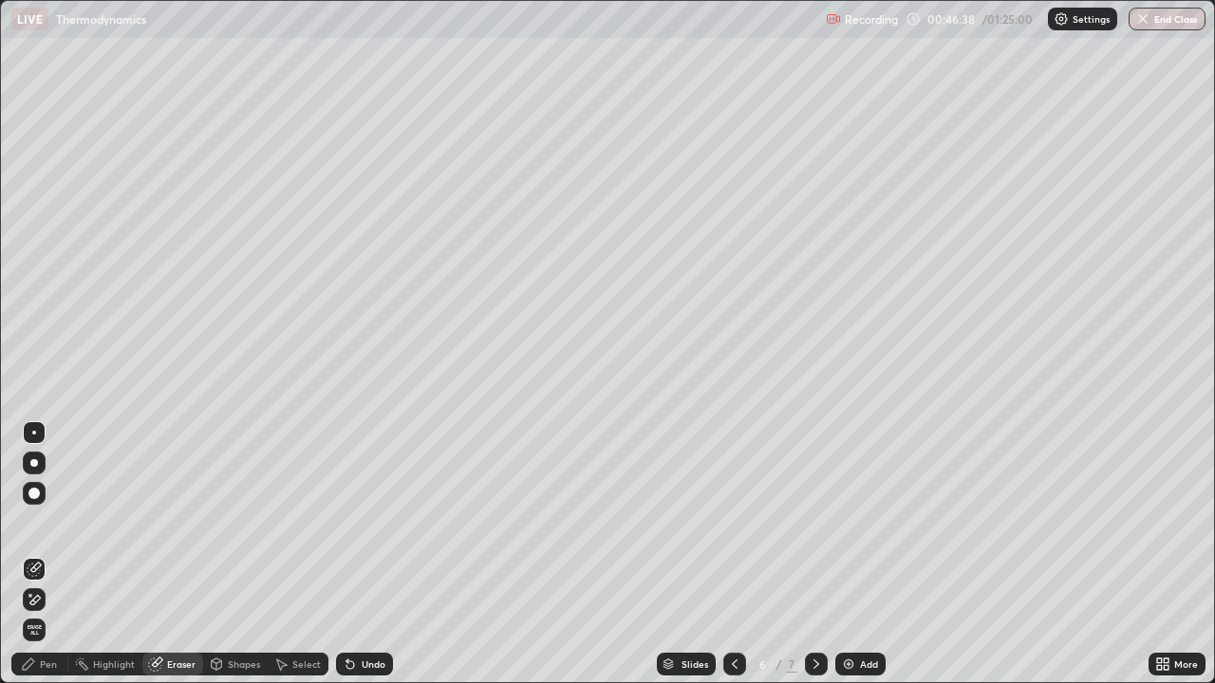
click at [41, 554] on div "Pen" at bounding box center [48, 664] width 17 height 9
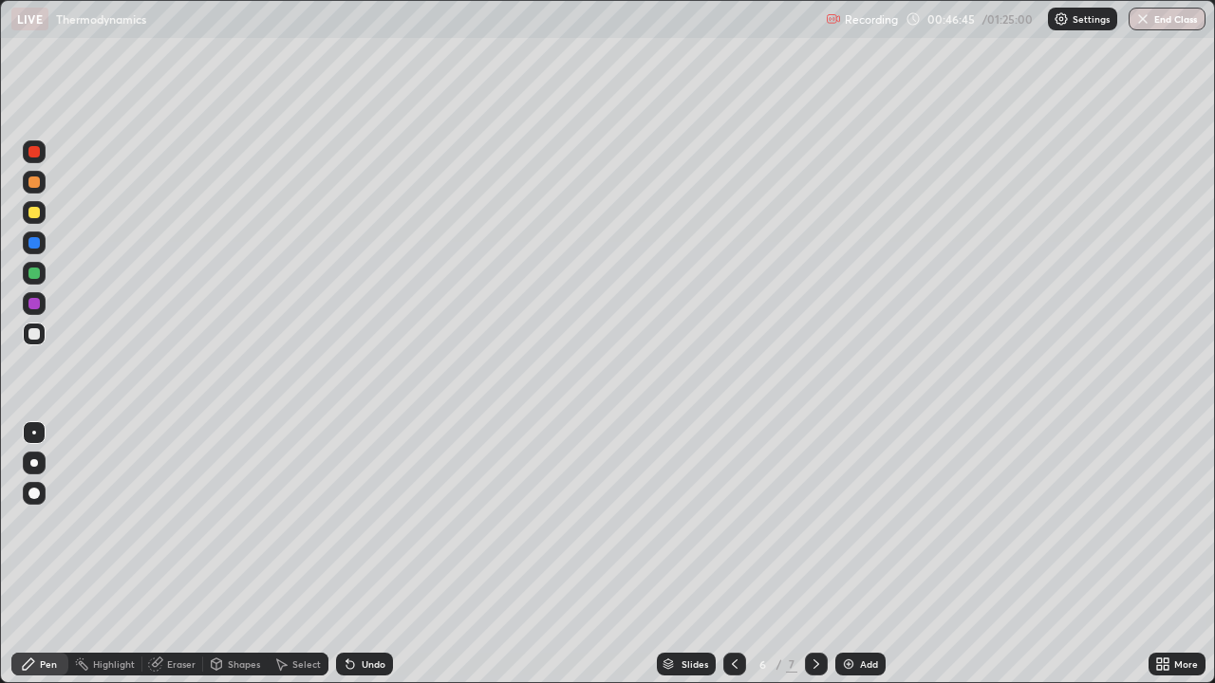
click at [305, 554] on div "Select" at bounding box center [306, 664] width 28 height 9
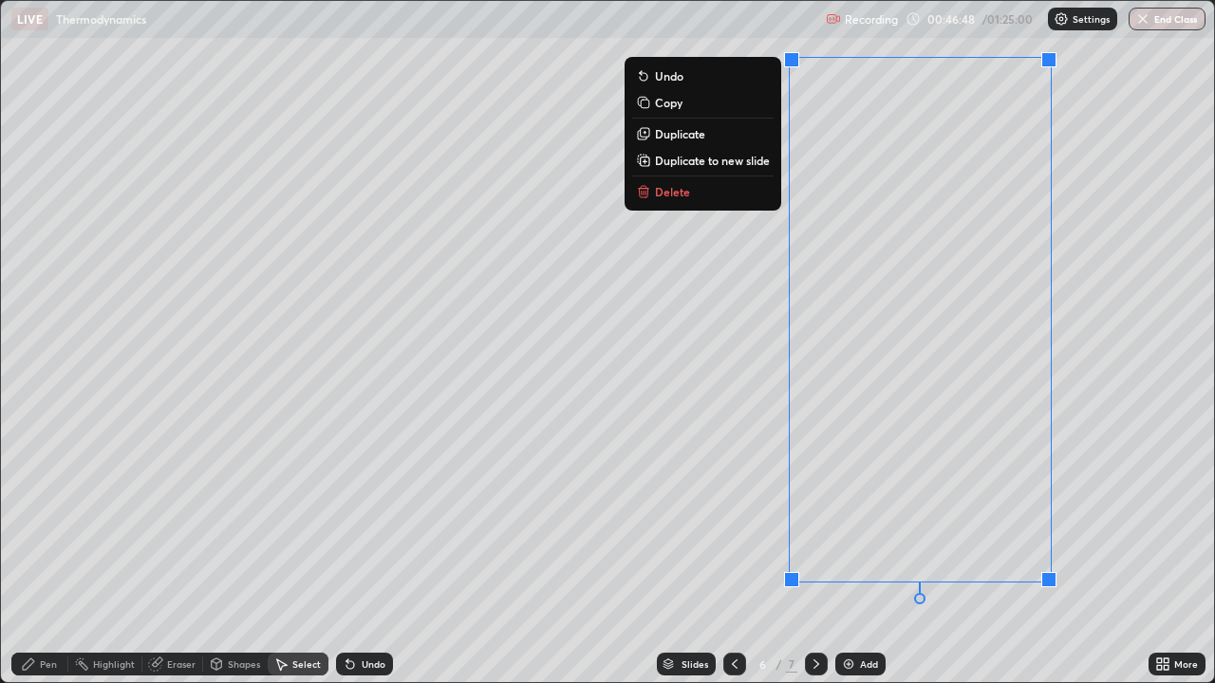
click at [1120, 498] on div "0 ° Undo Copy Duplicate Duplicate to new slide Delete" at bounding box center [607, 341] width 1213 height 681
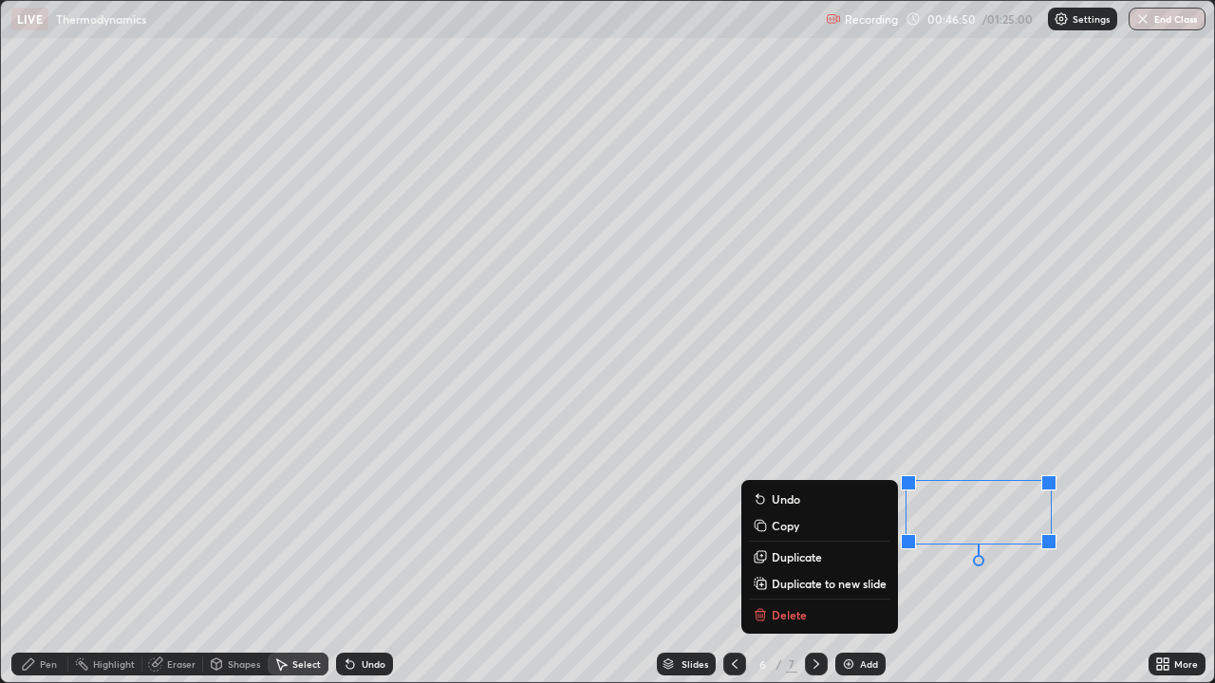
click at [814, 554] on button "Delete" at bounding box center [819, 615] width 141 height 23
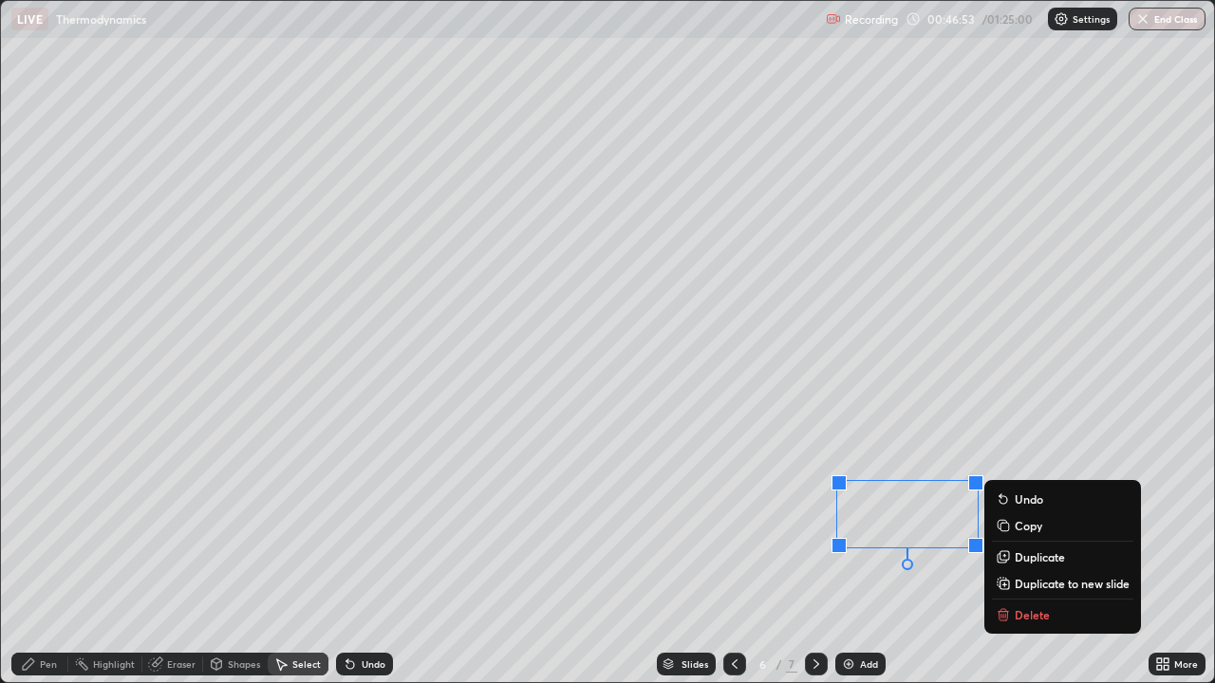
click at [1026, 554] on p "Delete" at bounding box center [1032, 614] width 35 height 15
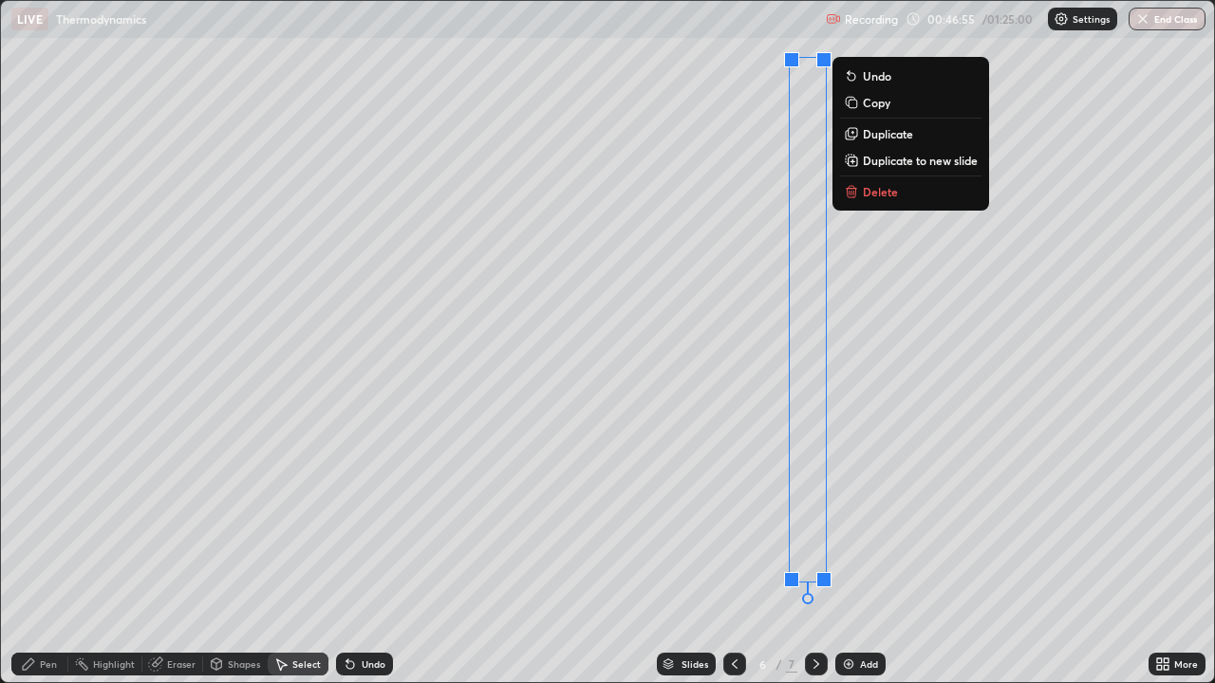
click at [894, 546] on div "0 ° Undo Copy Duplicate Duplicate to new slide Delete" at bounding box center [607, 341] width 1213 height 681
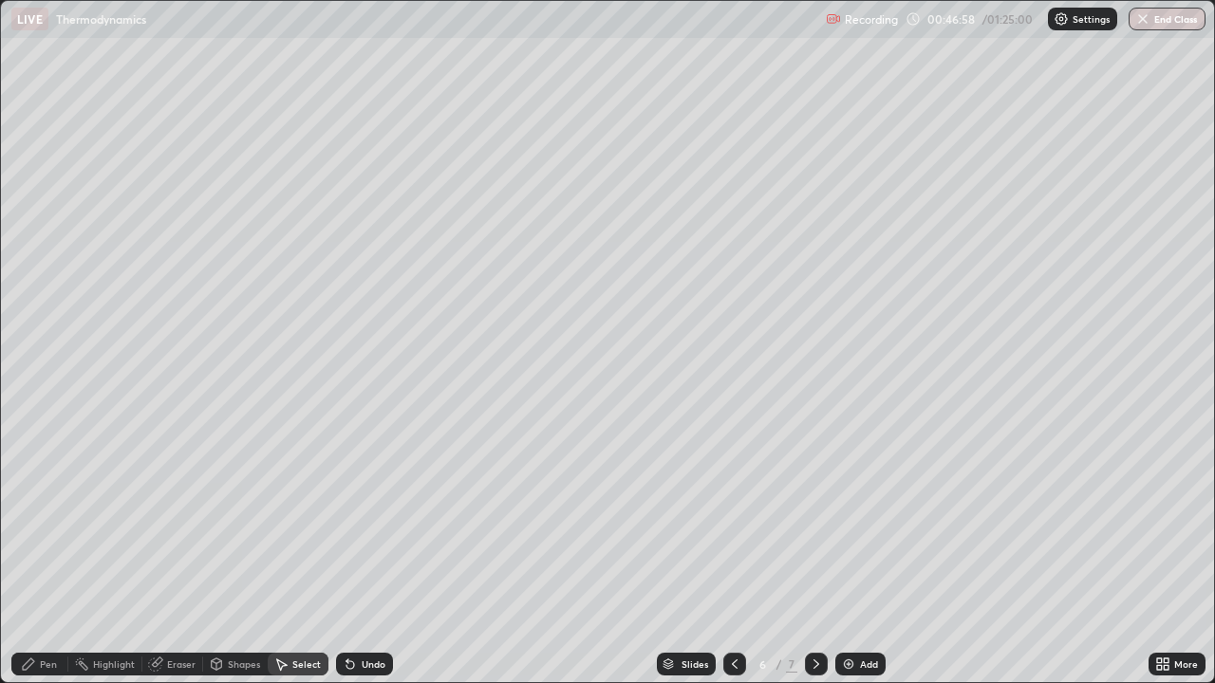
click at [172, 554] on div "Eraser" at bounding box center [181, 664] width 28 height 9
click at [48, 554] on div "Pen" at bounding box center [48, 664] width 17 height 9
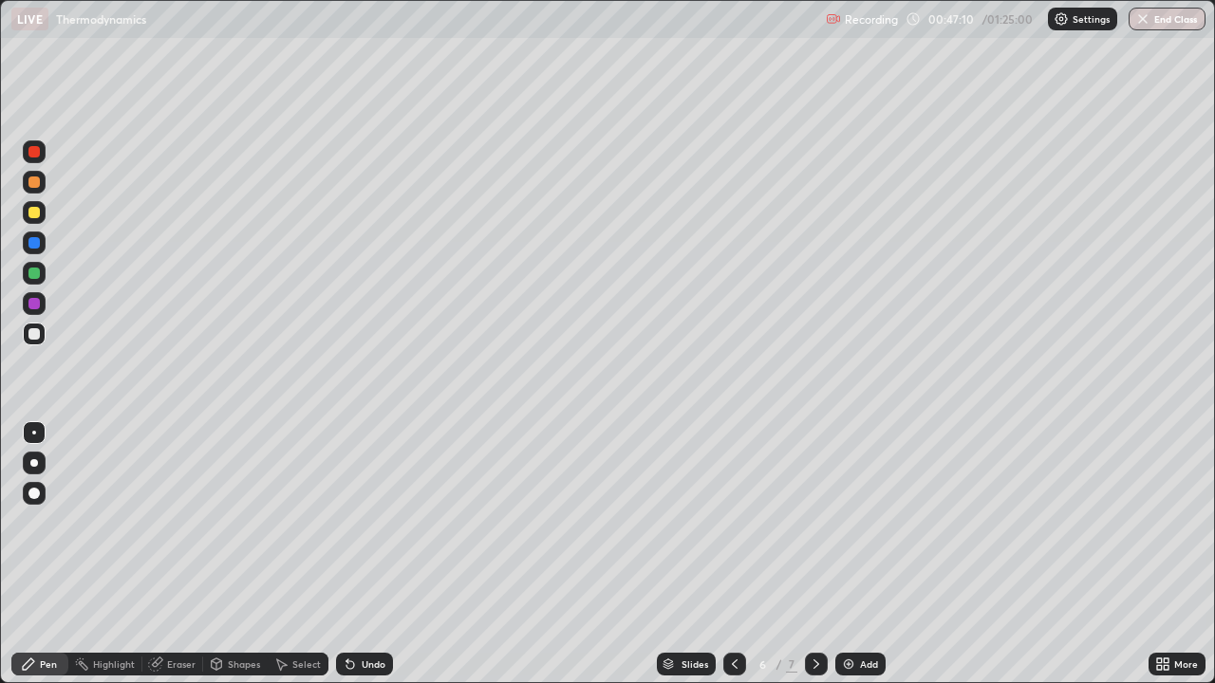
click at [43, 554] on div "Pen" at bounding box center [48, 664] width 17 height 9
click at [32, 214] on div at bounding box center [33, 212] width 11 height 11
click at [374, 554] on div "Undo" at bounding box center [364, 664] width 57 height 23
click at [852, 554] on img at bounding box center [848, 664] width 15 height 15
click at [35, 333] on div at bounding box center [33, 333] width 11 height 11
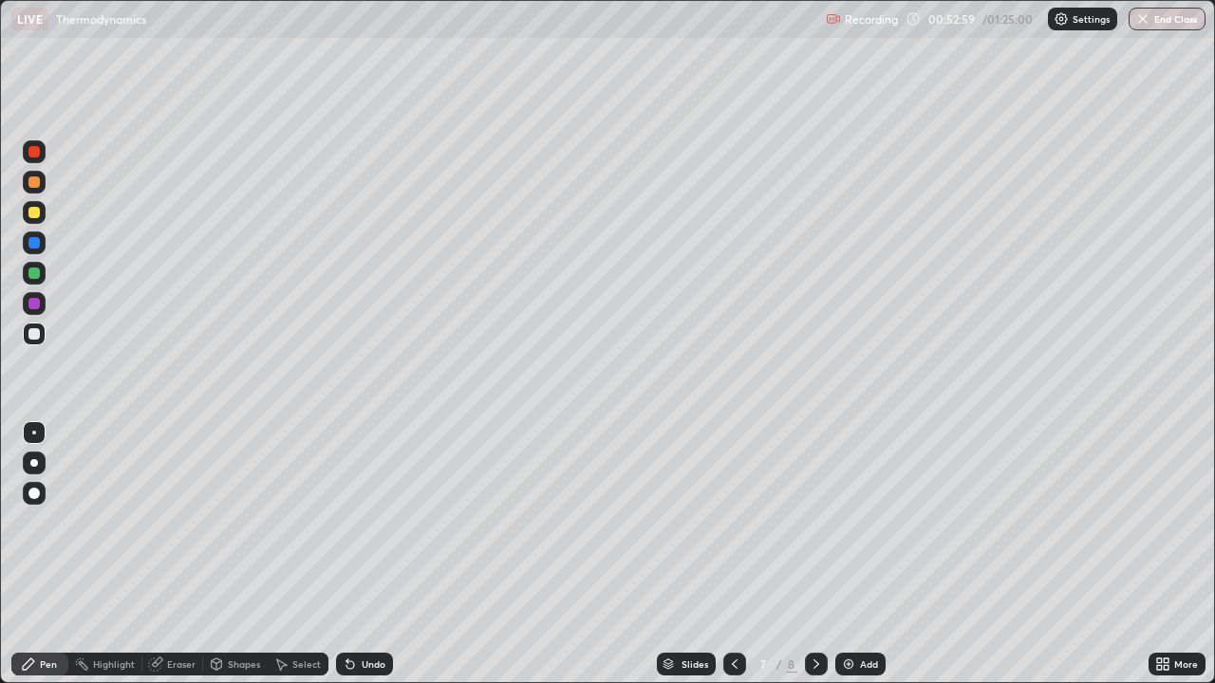
click at [733, 554] on icon at bounding box center [734, 664] width 15 height 15
click at [814, 554] on icon at bounding box center [816, 664] width 15 height 15
click at [732, 554] on icon at bounding box center [734, 664] width 15 height 15
click at [822, 554] on icon at bounding box center [816, 664] width 15 height 15
click at [854, 554] on img at bounding box center [848, 664] width 15 height 15
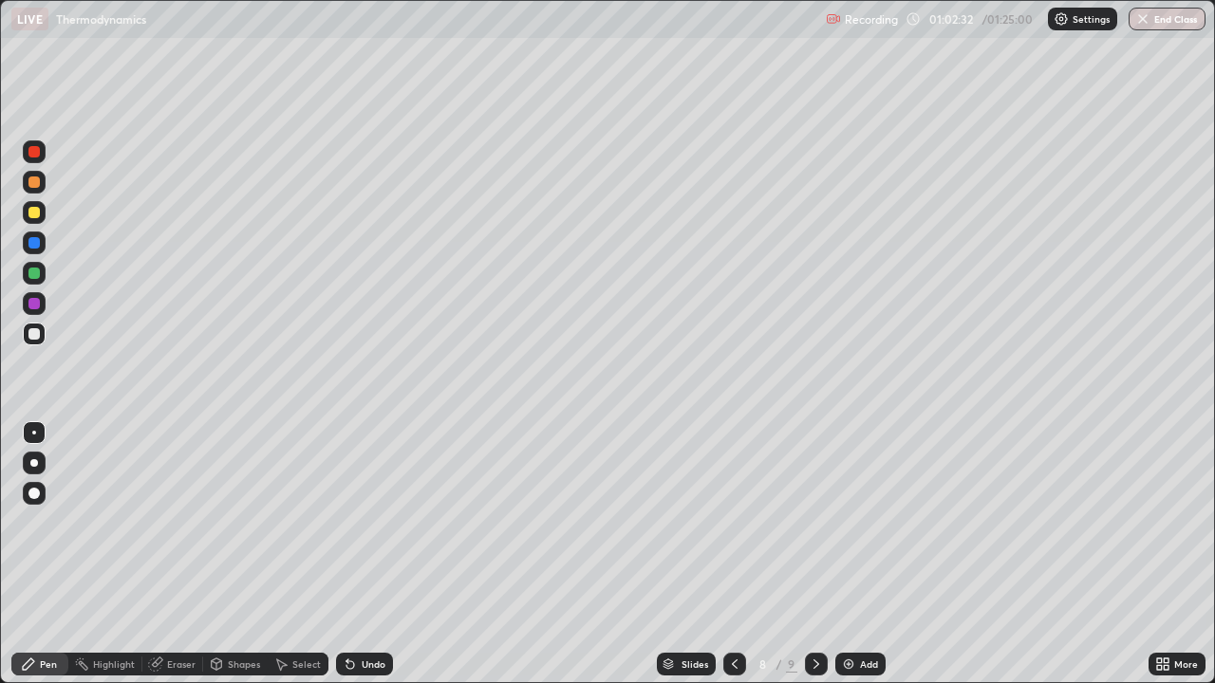
click at [354, 554] on icon at bounding box center [350, 664] width 15 height 15
click at [362, 554] on div "Undo" at bounding box center [374, 664] width 24 height 9
click at [358, 554] on div "Undo" at bounding box center [364, 664] width 57 height 23
click at [374, 554] on div "Undo" at bounding box center [374, 664] width 24 height 9
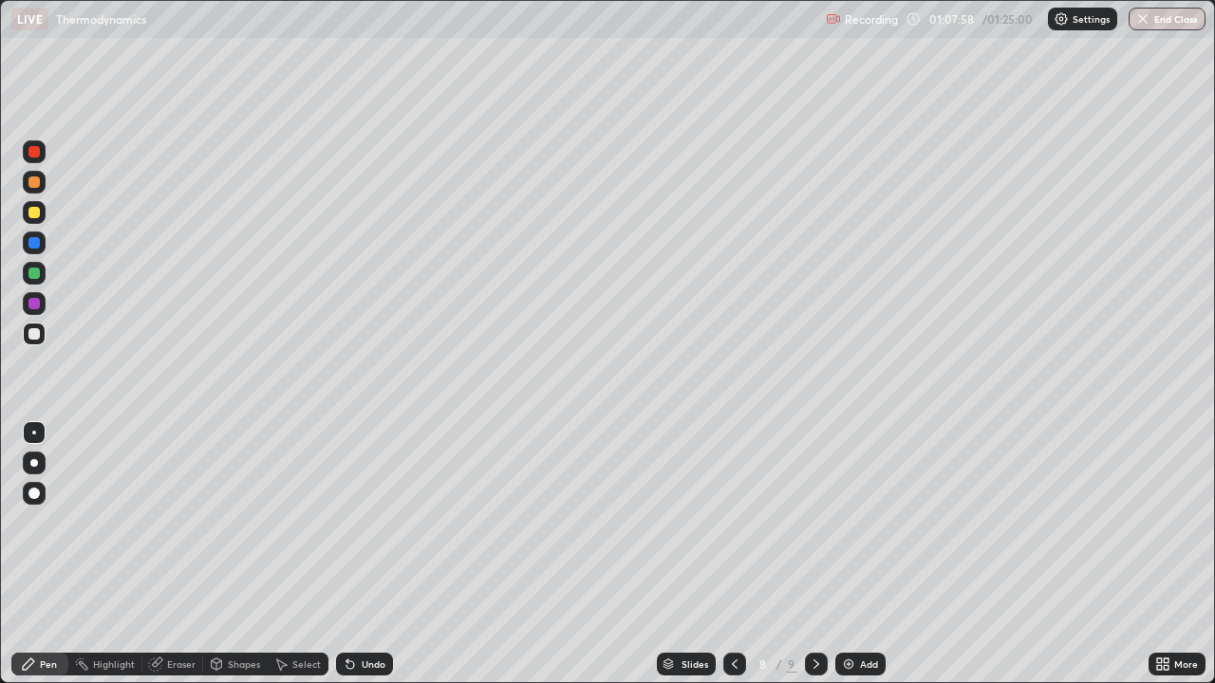
click at [853, 554] on img at bounding box center [848, 664] width 15 height 15
click at [363, 554] on div "Undo" at bounding box center [364, 664] width 57 height 23
click at [42, 308] on div at bounding box center [34, 303] width 23 height 23
click at [35, 334] on div at bounding box center [33, 333] width 11 height 11
click at [33, 270] on div at bounding box center [33, 273] width 11 height 11
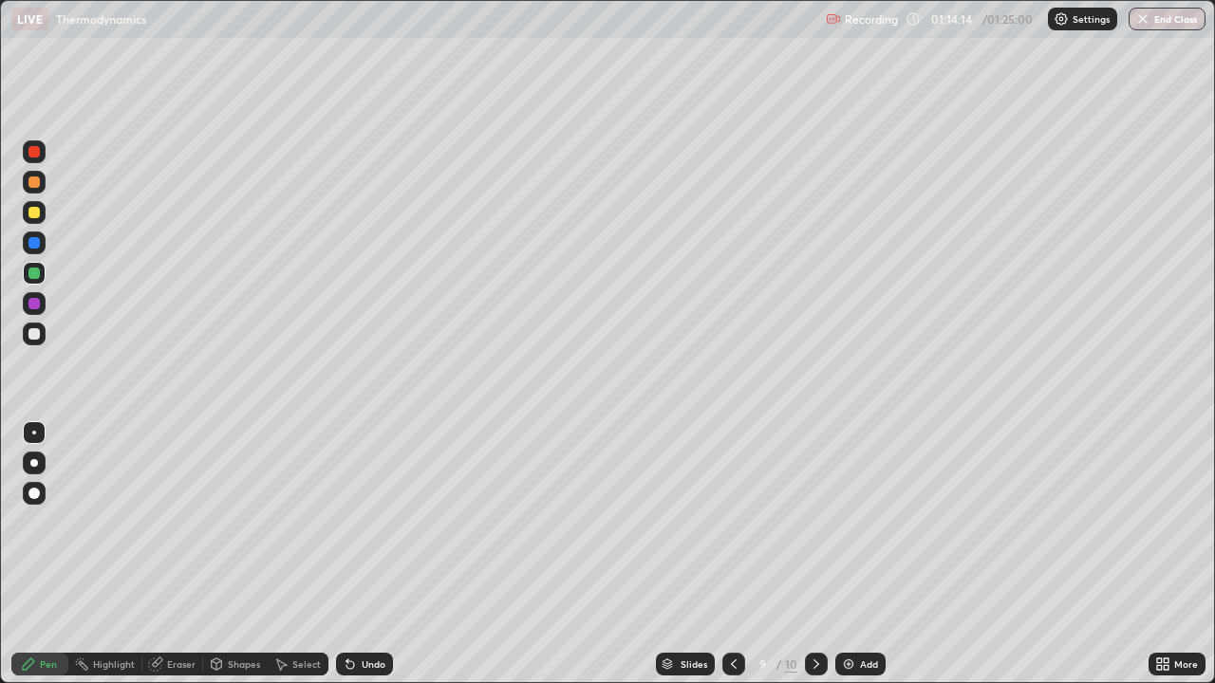
click at [32, 183] on div at bounding box center [33, 182] width 11 height 11
click at [298, 554] on div "Select" at bounding box center [306, 664] width 28 height 9
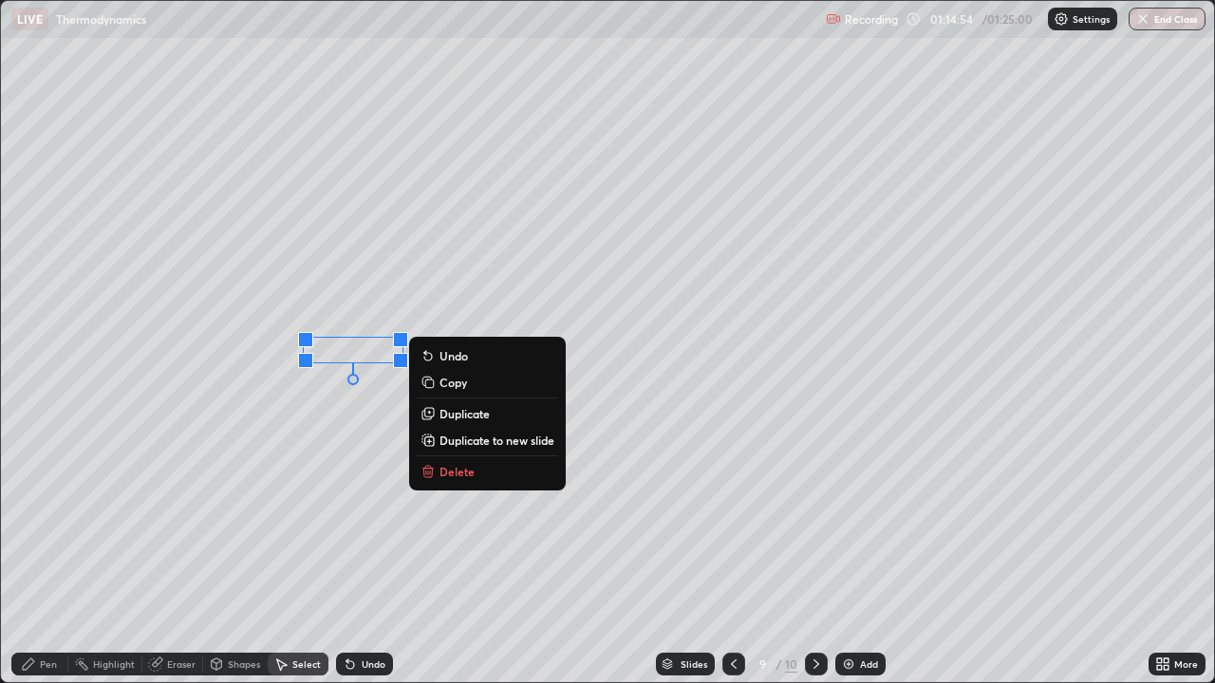
click at [36, 554] on div "Pen" at bounding box center [39, 664] width 57 height 23
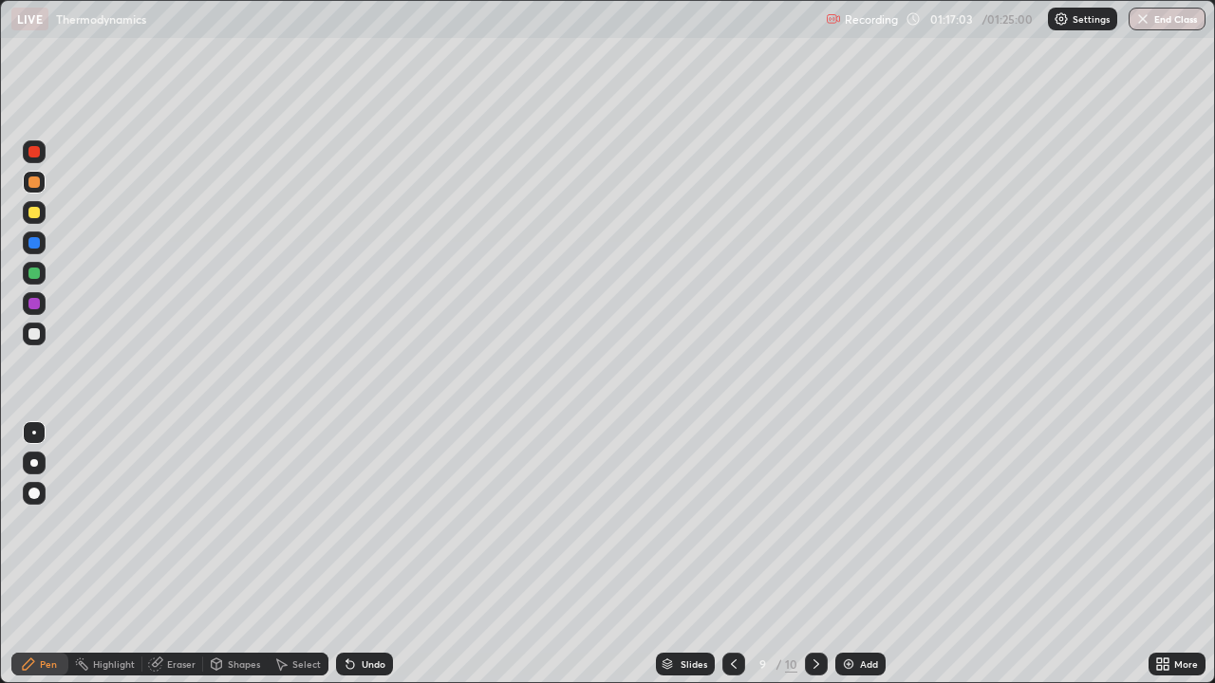
click at [33, 333] on div at bounding box center [33, 333] width 11 height 11
click at [356, 554] on div "Undo" at bounding box center [364, 664] width 57 height 23
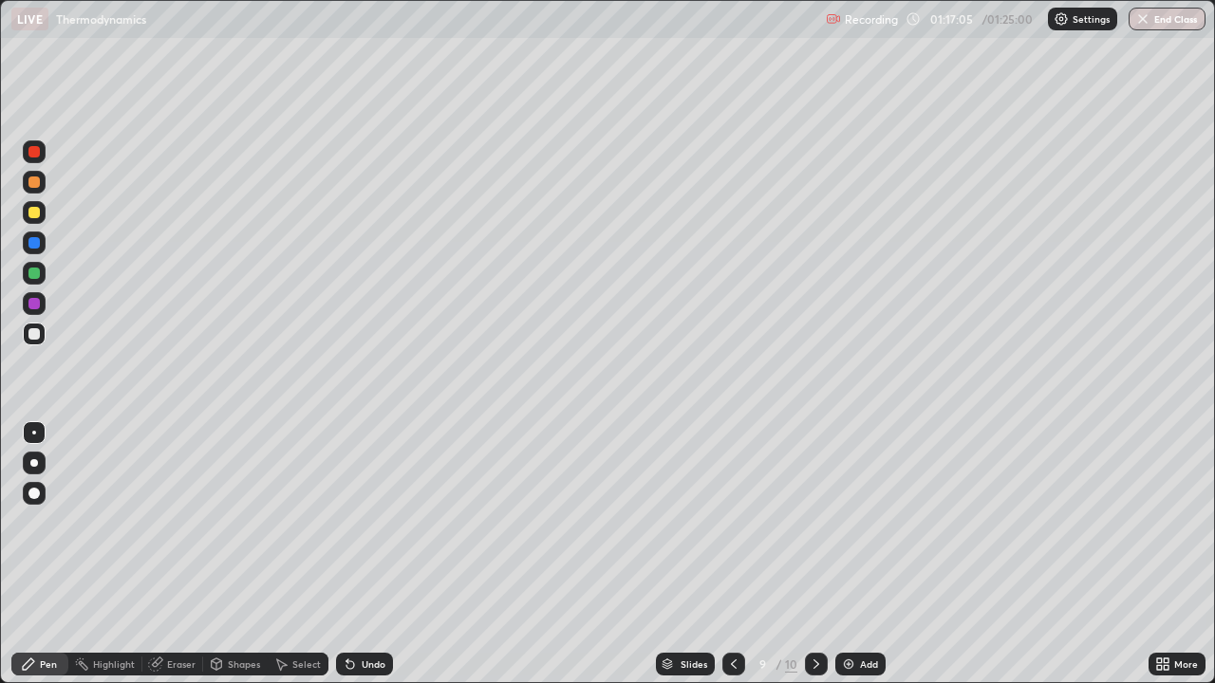
click at [358, 554] on div "Undo" at bounding box center [364, 664] width 57 height 23
click at [362, 554] on div "Undo" at bounding box center [374, 664] width 24 height 9
click at [360, 554] on div "Undo" at bounding box center [364, 664] width 57 height 23
click at [32, 274] on div at bounding box center [33, 273] width 11 height 11
click at [35, 238] on div at bounding box center [33, 242] width 11 height 11
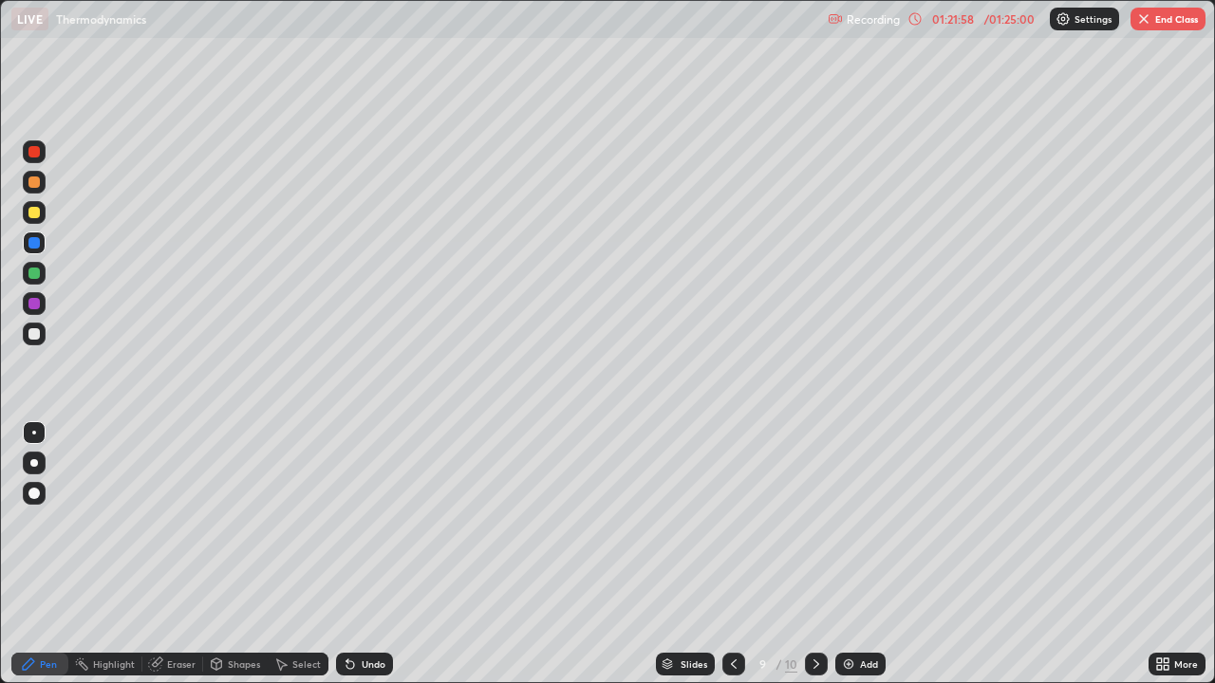
click at [1181, 24] on button "End Class" at bounding box center [1167, 19] width 75 height 23
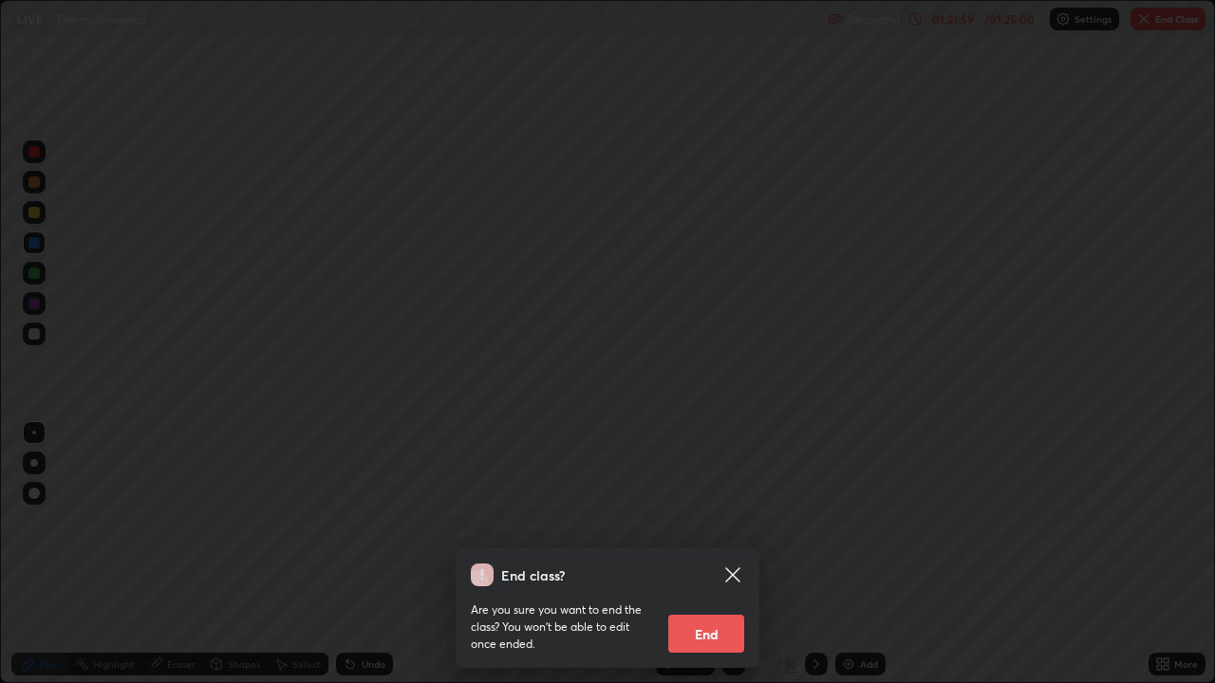
click at [711, 554] on button "End" at bounding box center [706, 634] width 76 height 38
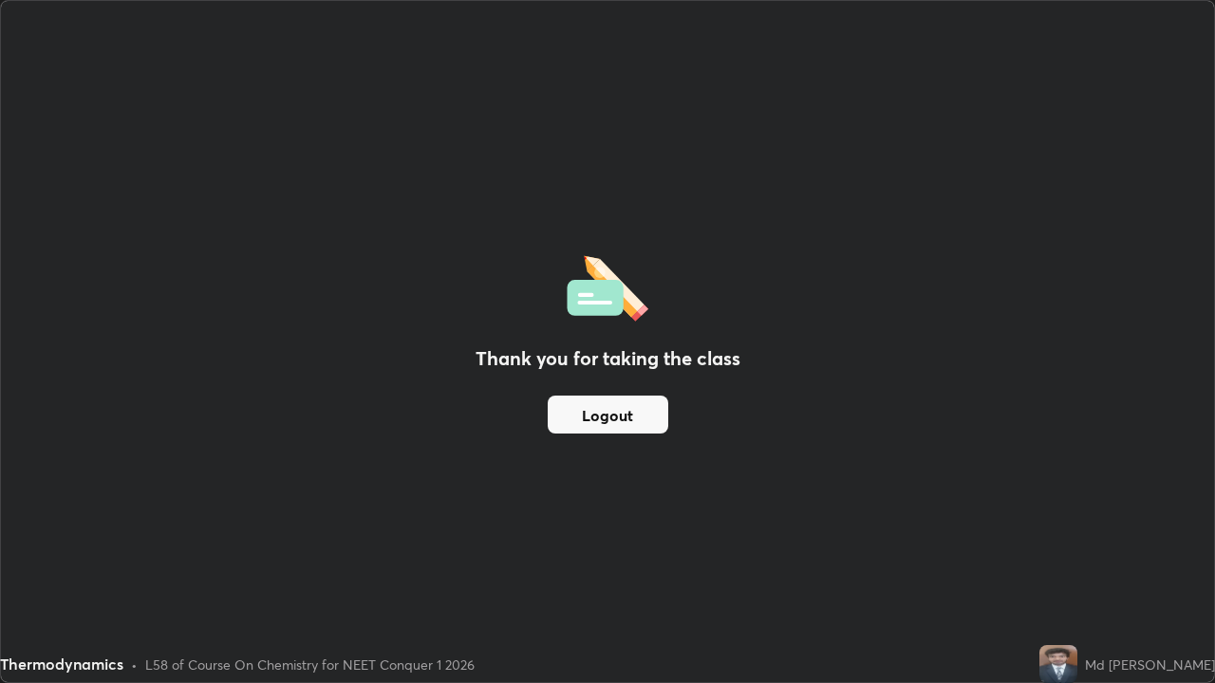
click at [1077, 554] on img at bounding box center [1058, 664] width 38 height 38
click at [607, 414] on button "Logout" at bounding box center [608, 415] width 121 height 38
click at [605, 411] on button "Logout" at bounding box center [608, 415] width 121 height 38
click at [603, 413] on button "Logout" at bounding box center [608, 415] width 121 height 38
click at [606, 418] on button "Logout" at bounding box center [608, 415] width 121 height 38
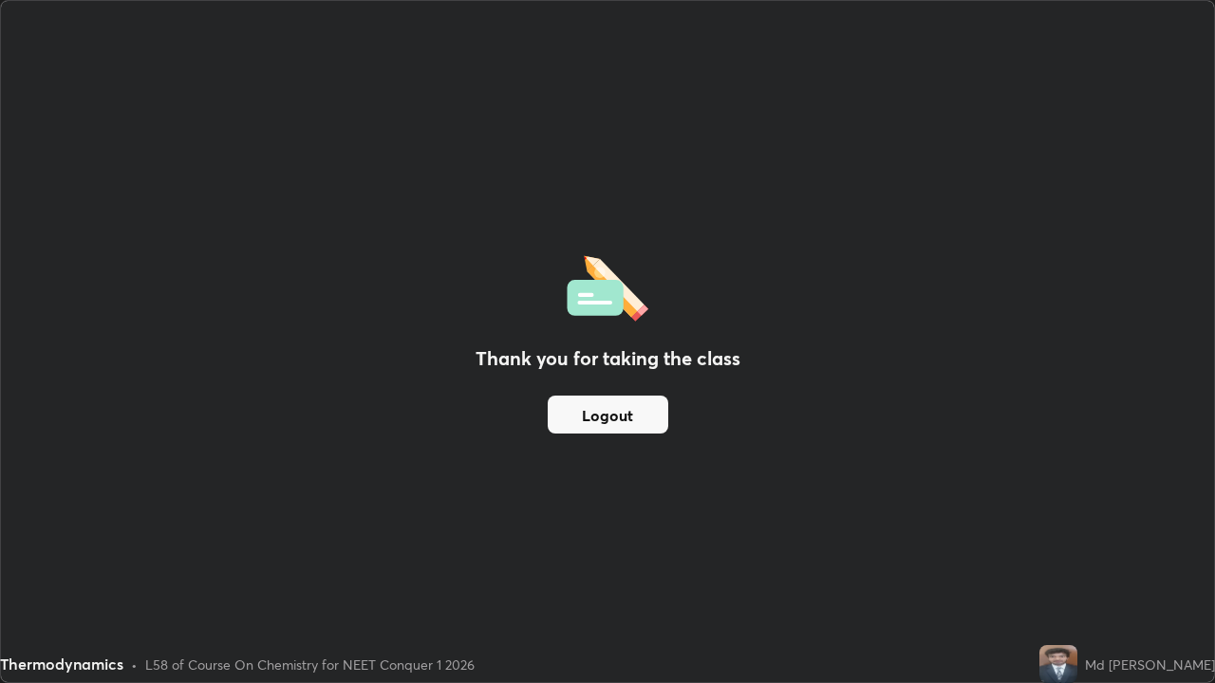
click at [606, 418] on button "Logout" at bounding box center [608, 415] width 121 height 38
click at [603, 415] on button "Logout" at bounding box center [608, 415] width 121 height 38
click at [600, 419] on button "Logout" at bounding box center [608, 415] width 121 height 38
click at [577, 513] on div "Thank you for taking the class Logout" at bounding box center [607, 341] width 1213 height 681
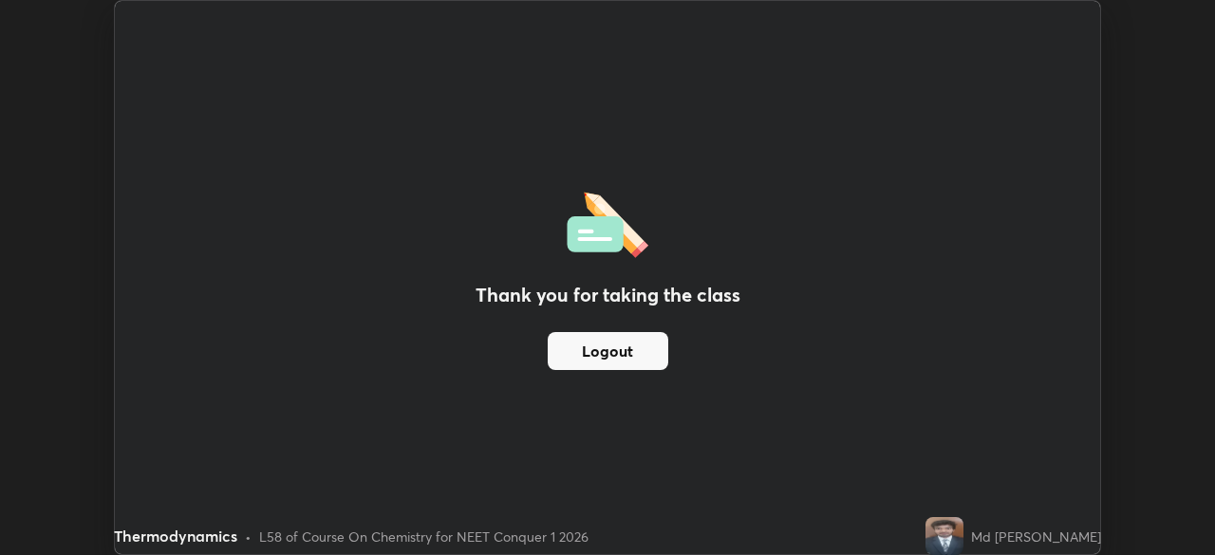
scroll to position [94352, 93693]
